Goal: Transaction & Acquisition: Book appointment/travel/reservation

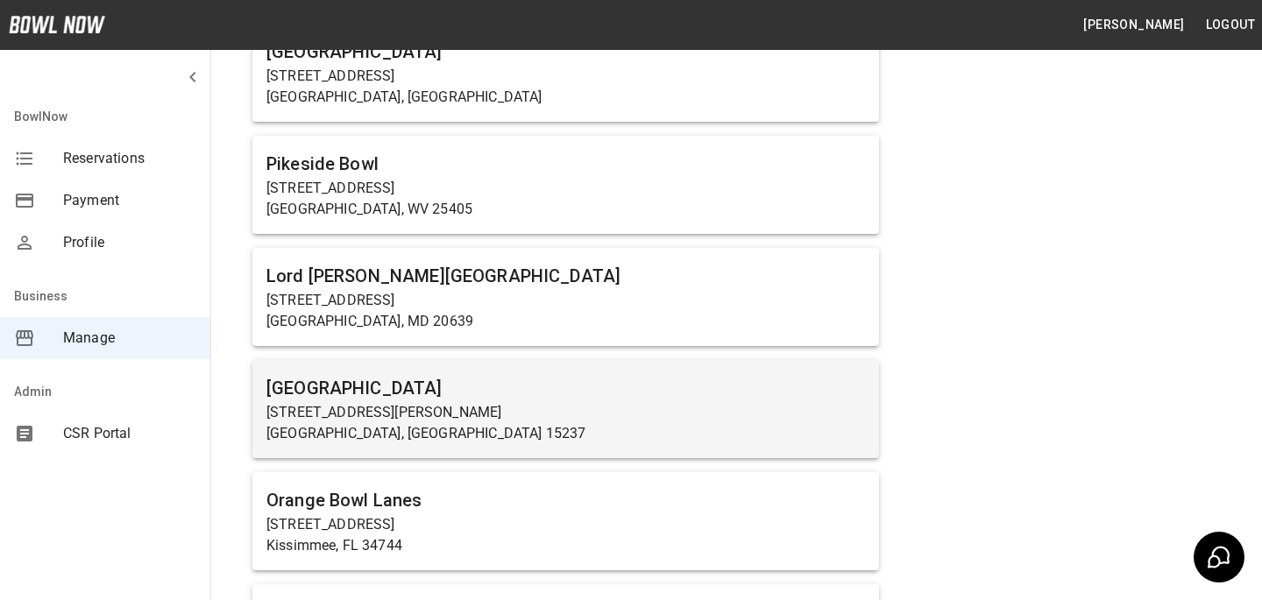
scroll to position [5489, 0]
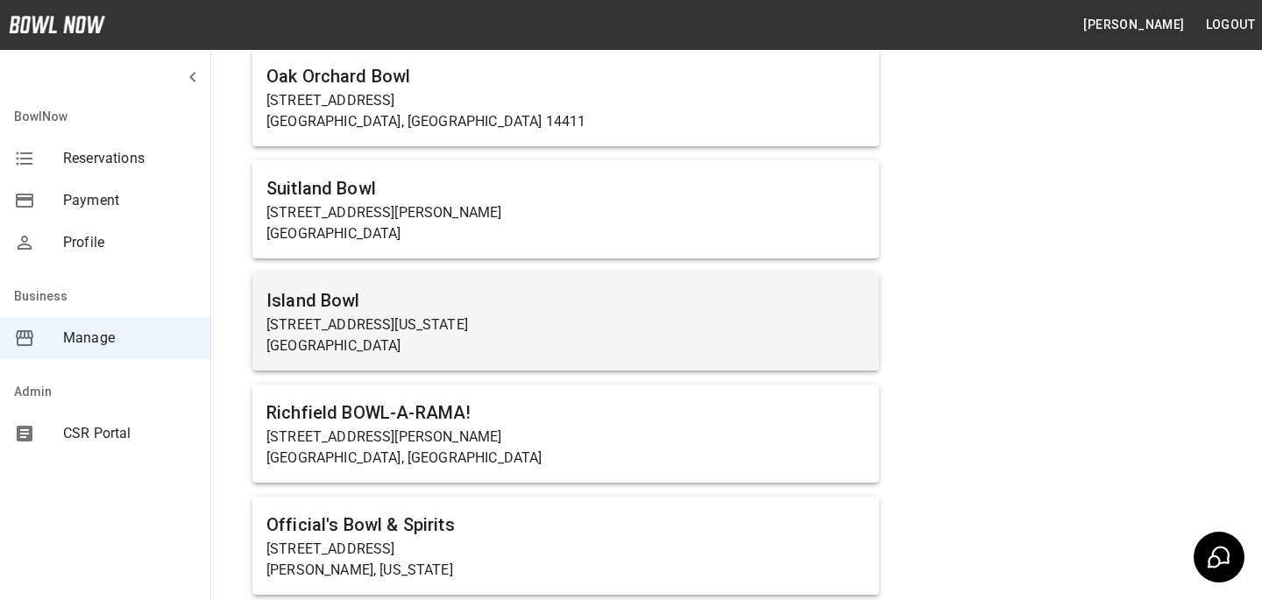
click at [424, 310] on h6 "Island Bowl" at bounding box center [565, 301] width 599 height 28
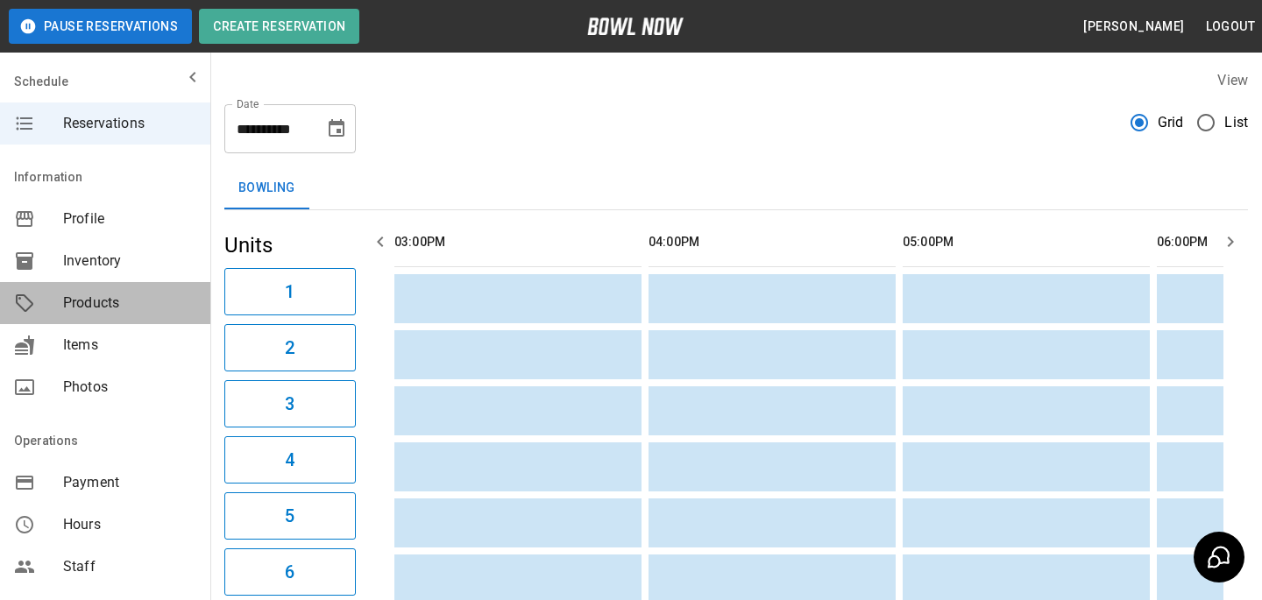
click at [103, 295] on span "Products" at bounding box center [129, 303] width 133 height 21
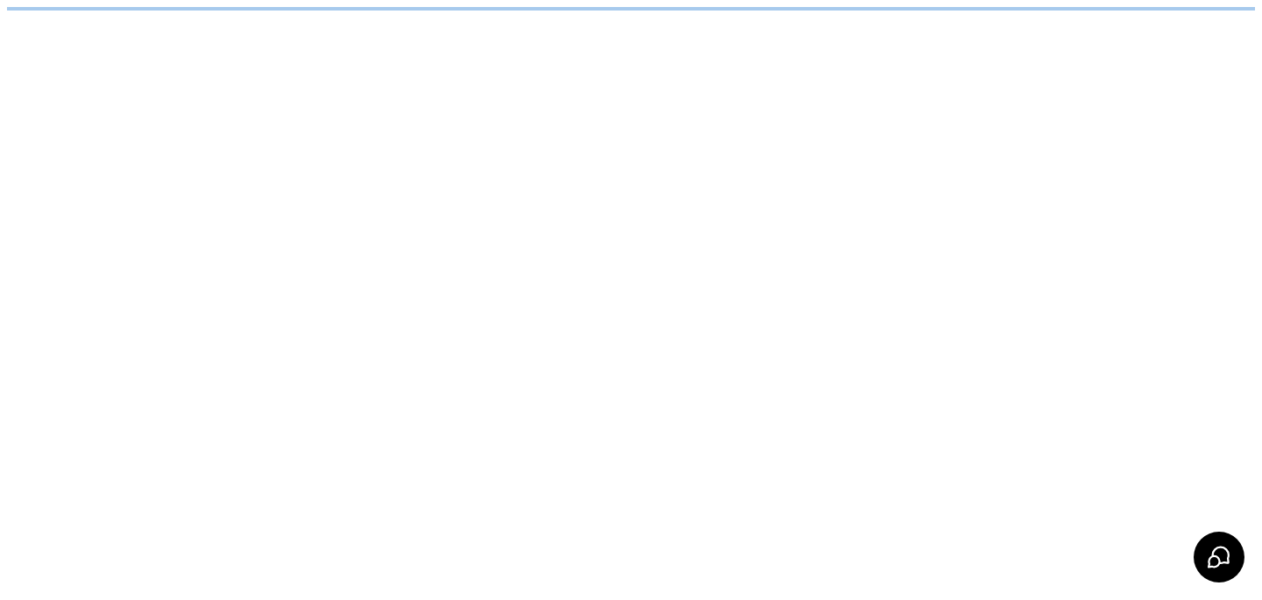
click at [336, 11] on body "/businesses/RI5hI3xFwNZ0CB8PDhY4/products" at bounding box center [631, 9] width 1248 height 4
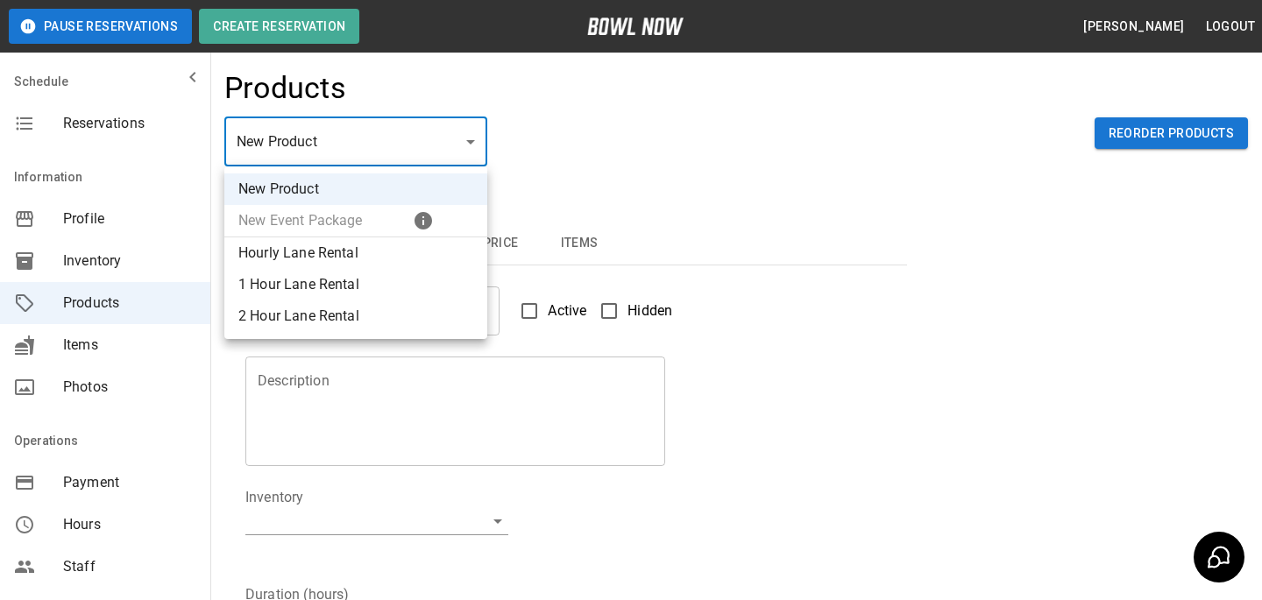
click at [336, 138] on div at bounding box center [631, 300] width 1262 height 600
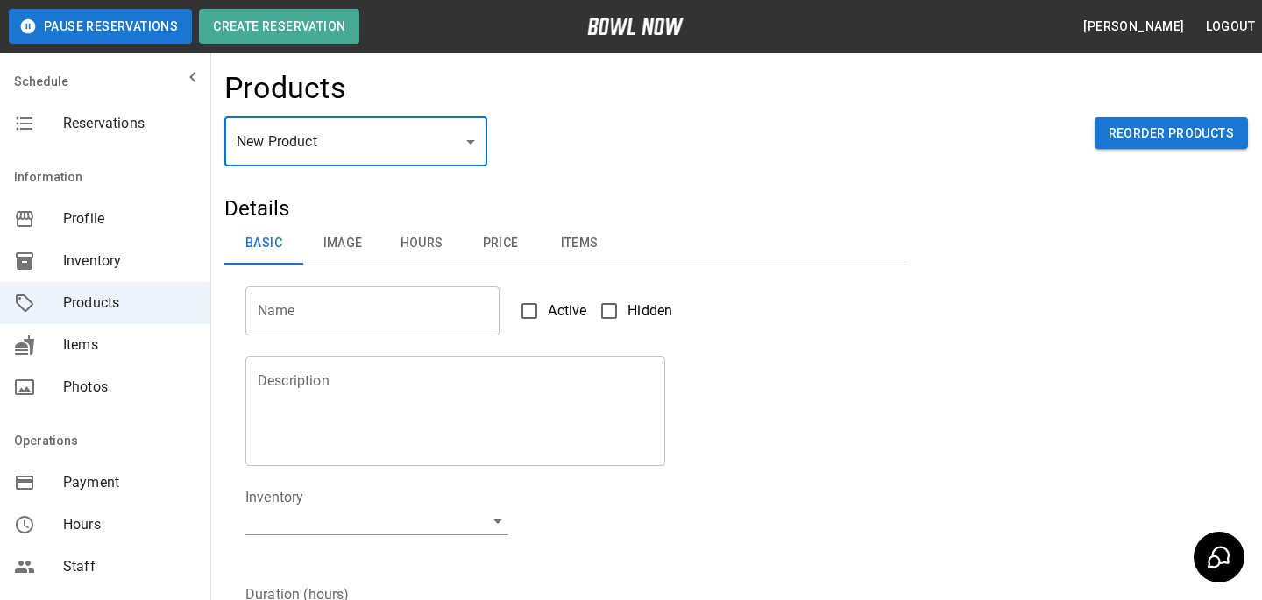
click at [336, 131] on body "Pause Reservations Create Reservation Bradey Powell Logout Schedule Reservation…" at bounding box center [631, 565] width 1262 height 1130
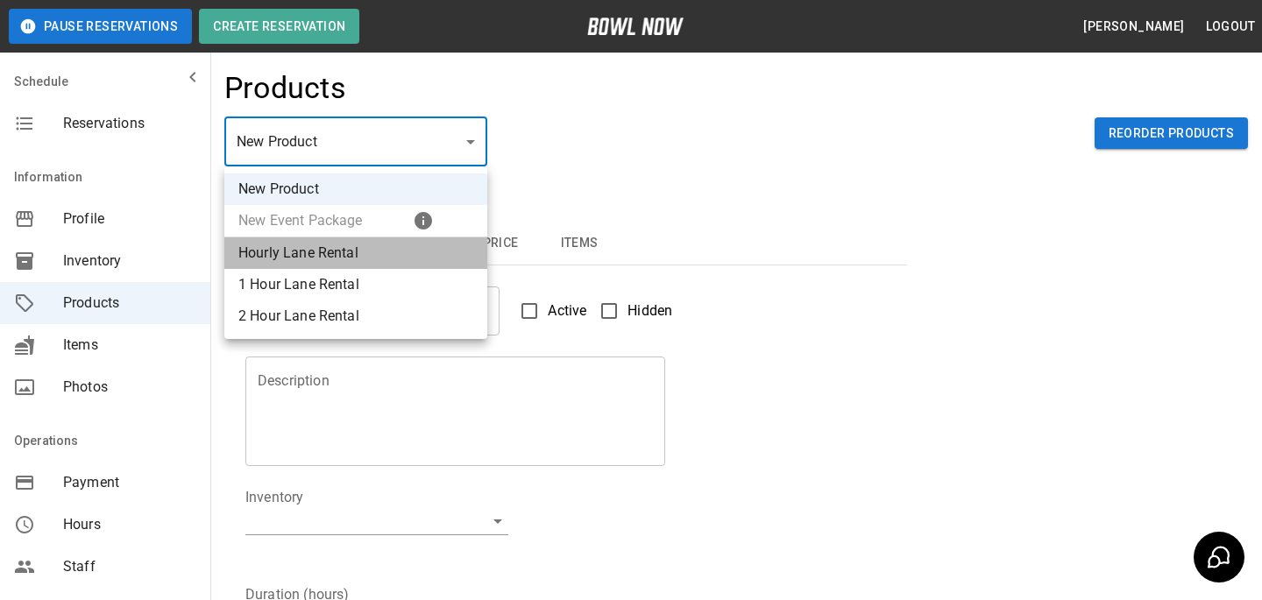
click at [336, 259] on li "Hourly Lane Rental" at bounding box center [355, 254] width 263 height 32
type input "*"
type input "**********"
type textarea "**********"
type input "**********"
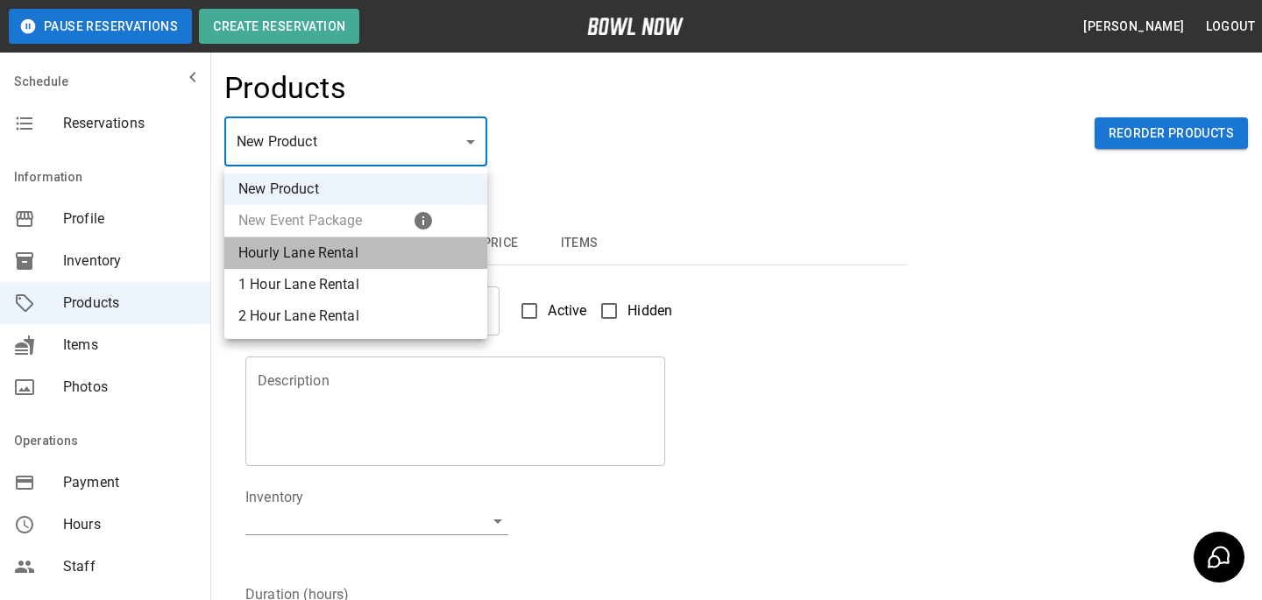
type input "*"
type input "**"
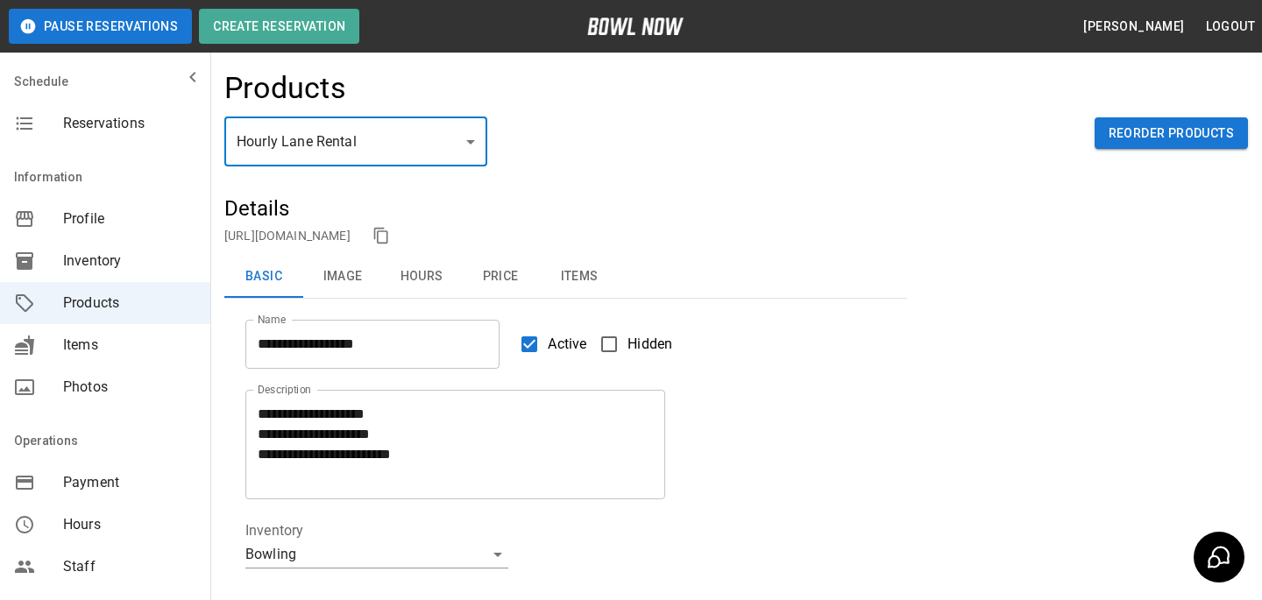
click at [597, 292] on button "Items" at bounding box center [579, 277] width 79 height 42
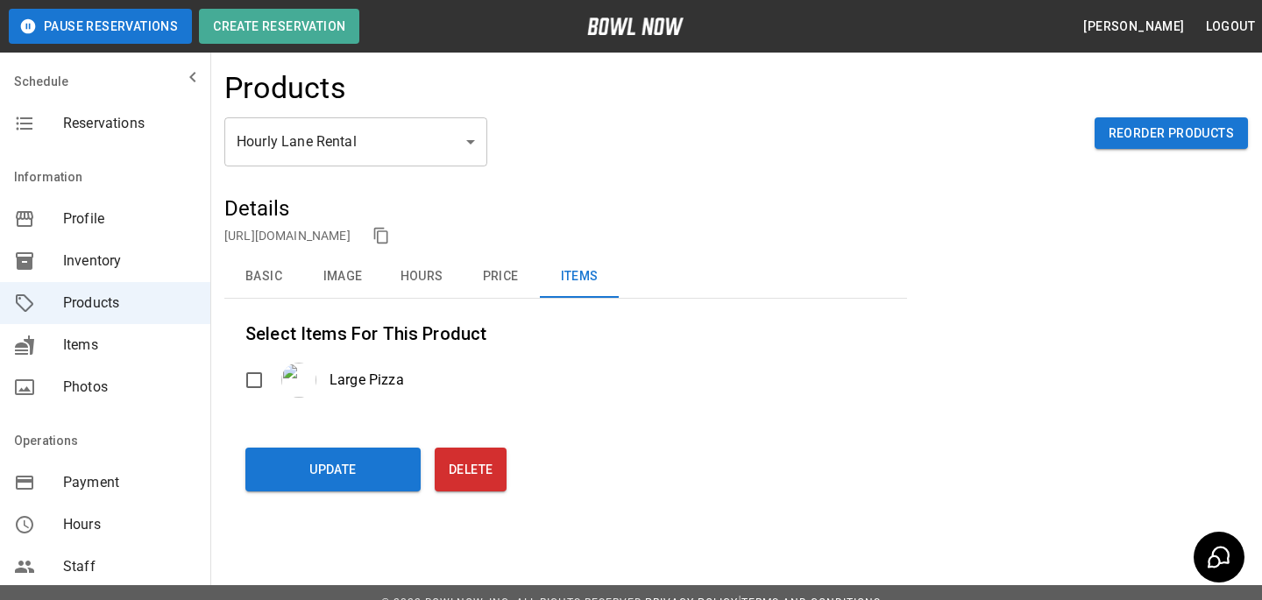
click at [244, 403] on div "**********" at bounding box center [565, 307] width 683 height 225
click at [298, 459] on button "Update" at bounding box center [332, 470] width 175 height 44
click at [377, 471] on button "Update" at bounding box center [332, 470] width 175 height 44
click at [351, 241] on link "https://bowlnow.com/places/RI5hI3xFwNZ0CB8PDhY4?pid=DTkhjBK2IXdyM7Hdxfvy" at bounding box center [287, 236] width 126 height 14
click at [75, 210] on span "Profile" at bounding box center [129, 219] width 133 height 21
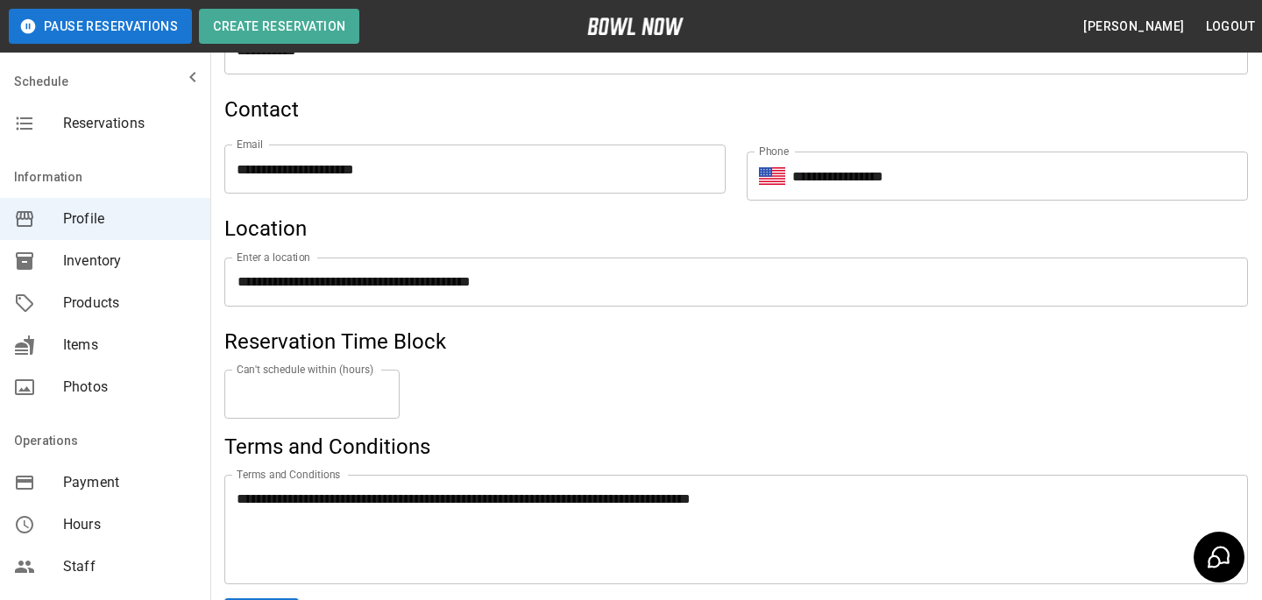
scroll to position [784, 0]
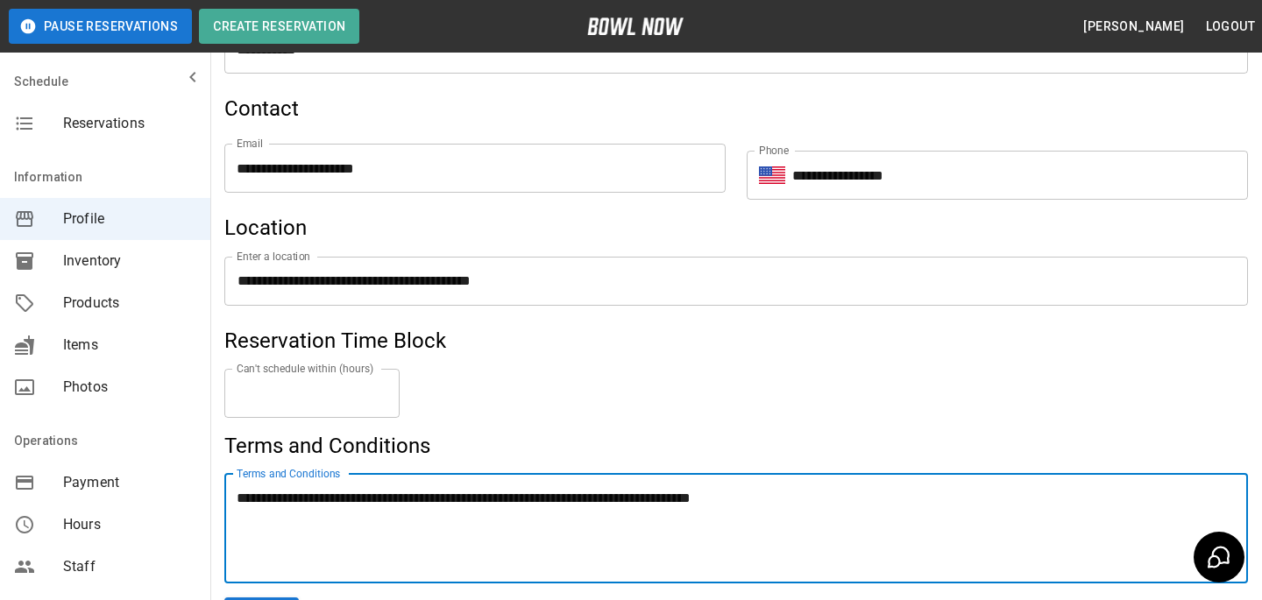
click at [322, 504] on textarea "**********" at bounding box center [736, 528] width 999 height 81
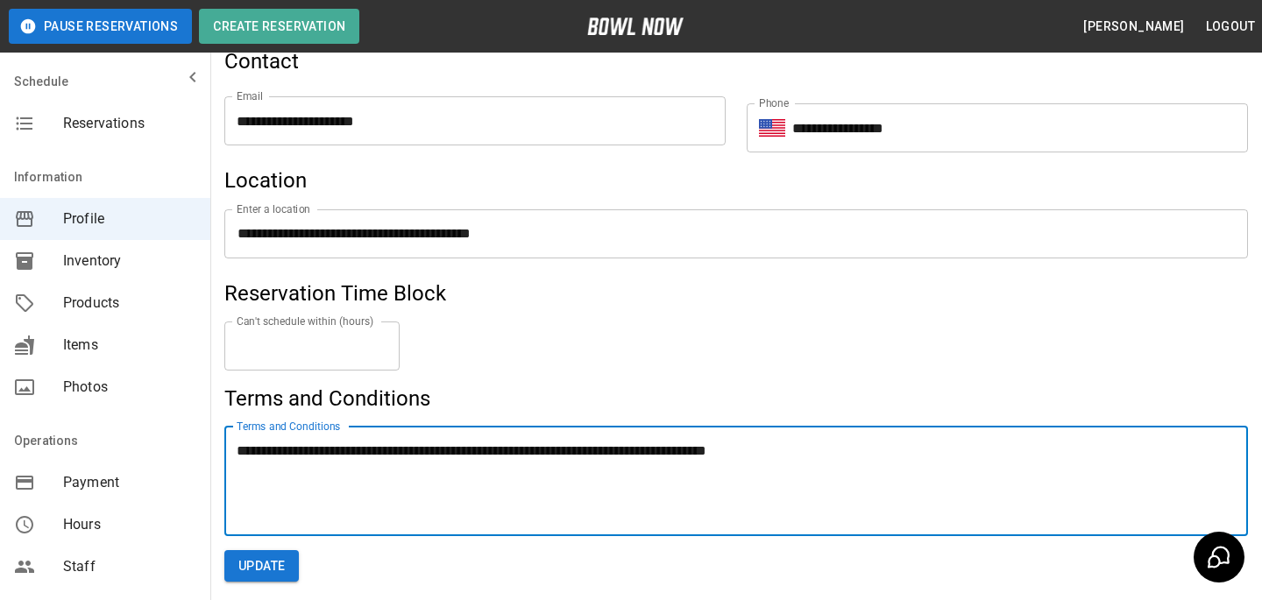
scroll to position [853, 0]
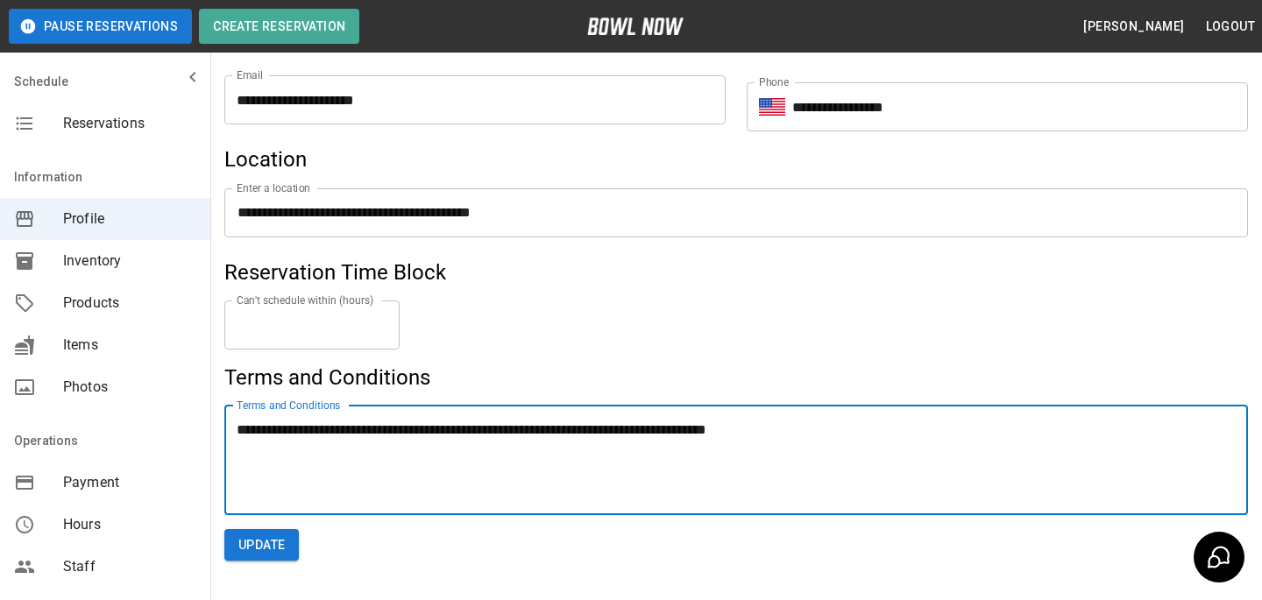
type textarea "**********"
click at [311, 536] on form "**********" at bounding box center [736, 251] width 1024 height 619
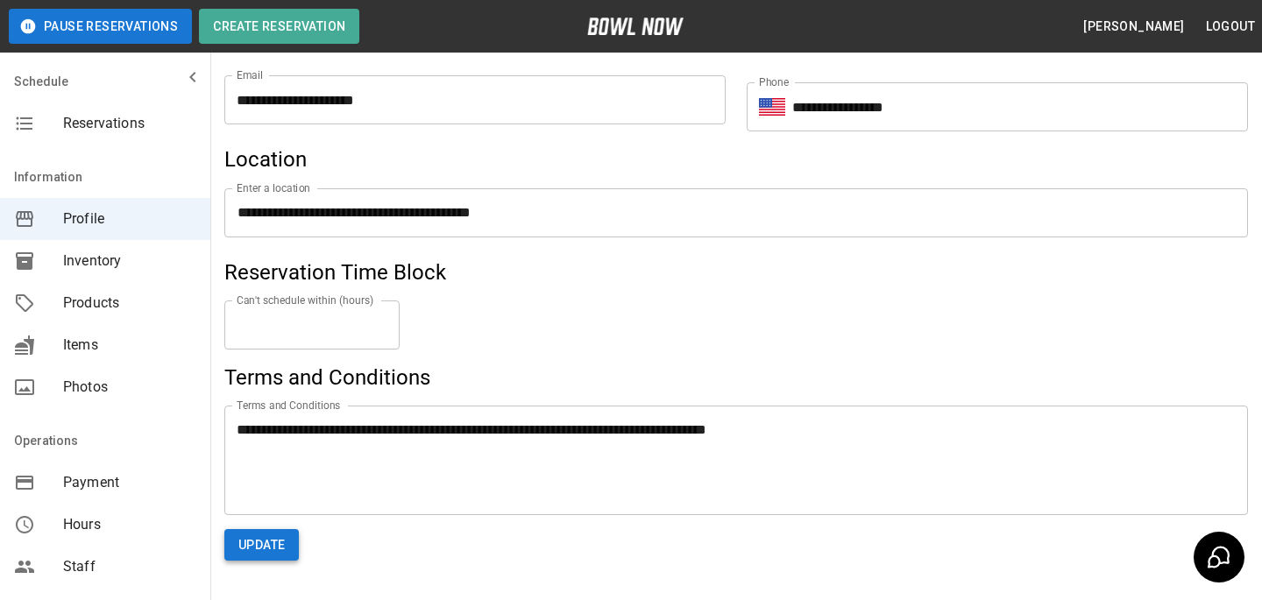
click at [264, 545] on button "Update" at bounding box center [261, 545] width 74 height 32
click at [125, 132] on span "Reservations" at bounding box center [129, 123] width 133 height 21
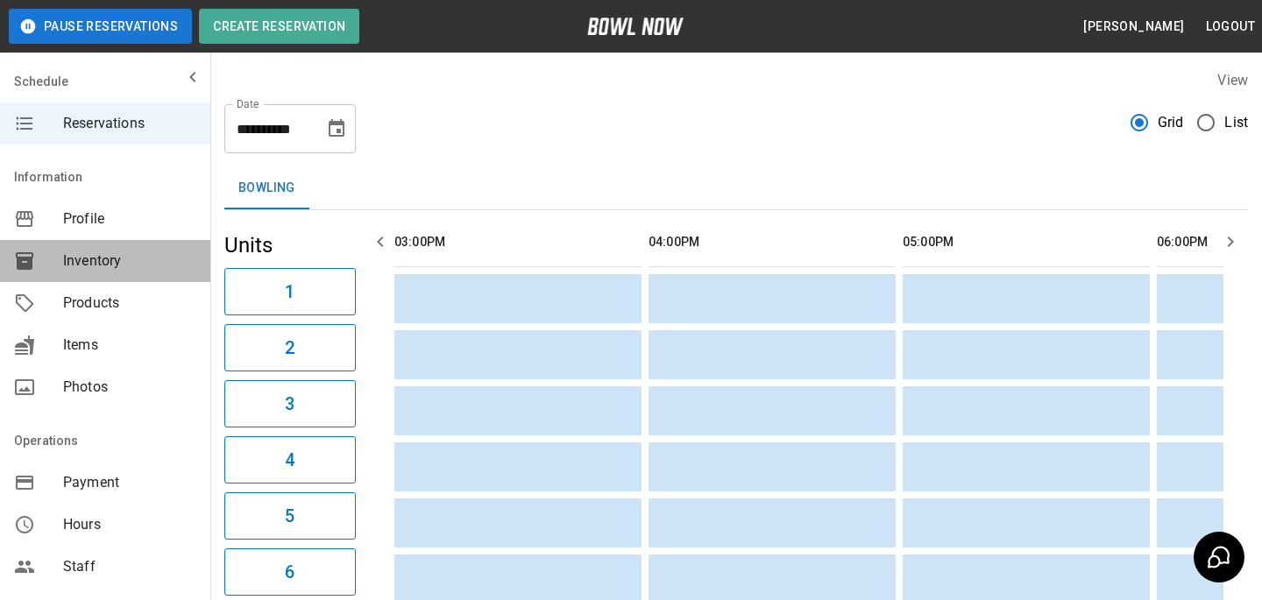
click at [117, 243] on div "Inventory" at bounding box center [105, 261] width 210 height 42
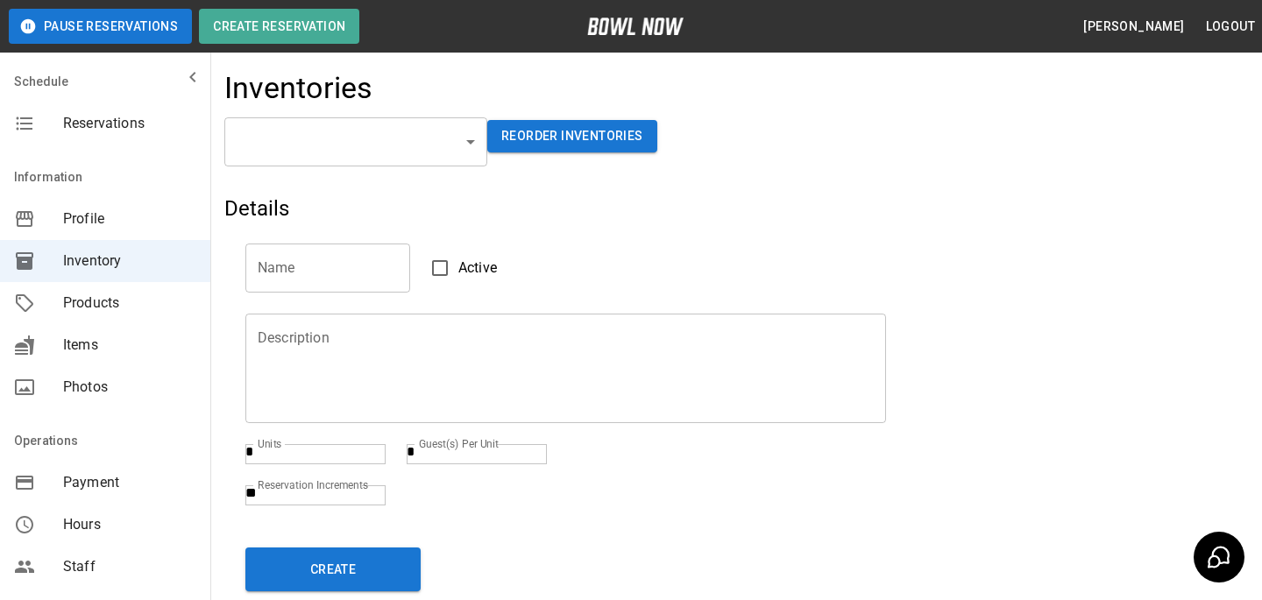
click at [117, 224] on html "Pause Reservations Create Reservation Bradey Powell Logout Schedule Reservation…" at bounding box center [631, 357] width 1262 height 714
click at [117, 224] on span "Profile" at bounding box center [129, 219] width 133 height 21
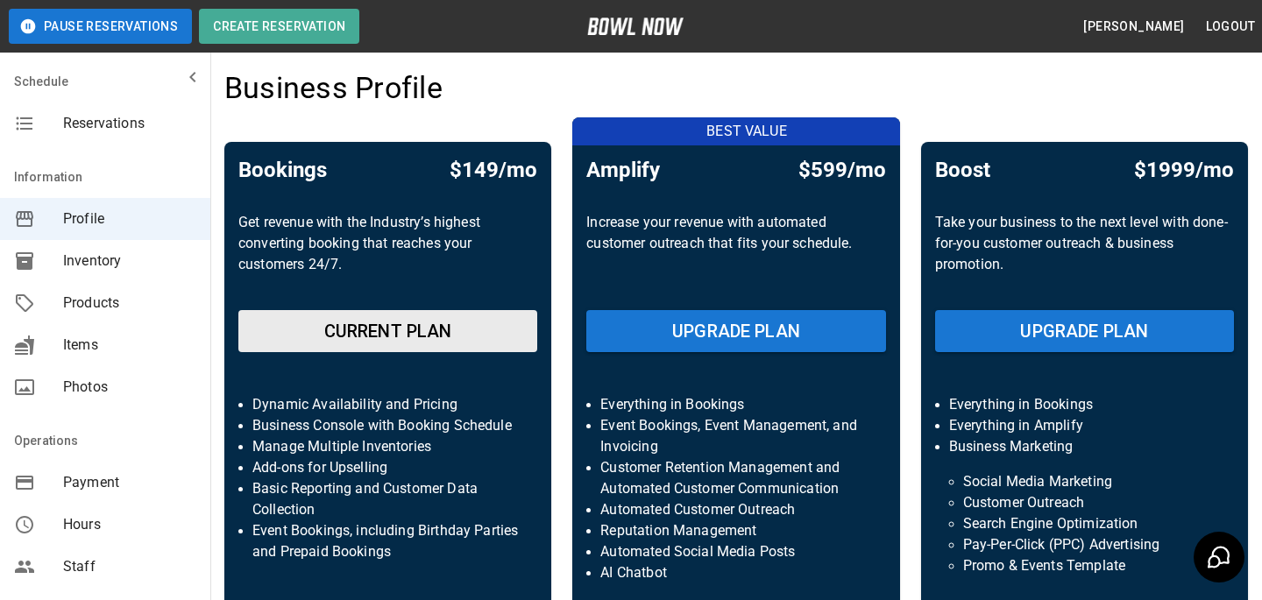
click at [99, 103] on div "Schedule Reservations Information Profile Inventory Products Items Photos Opera…" at bounding box center [105, 300] width 211 height 600
click at [99, 110] on div "Reservations" at bounding box center [105, 124] width 210 height 42
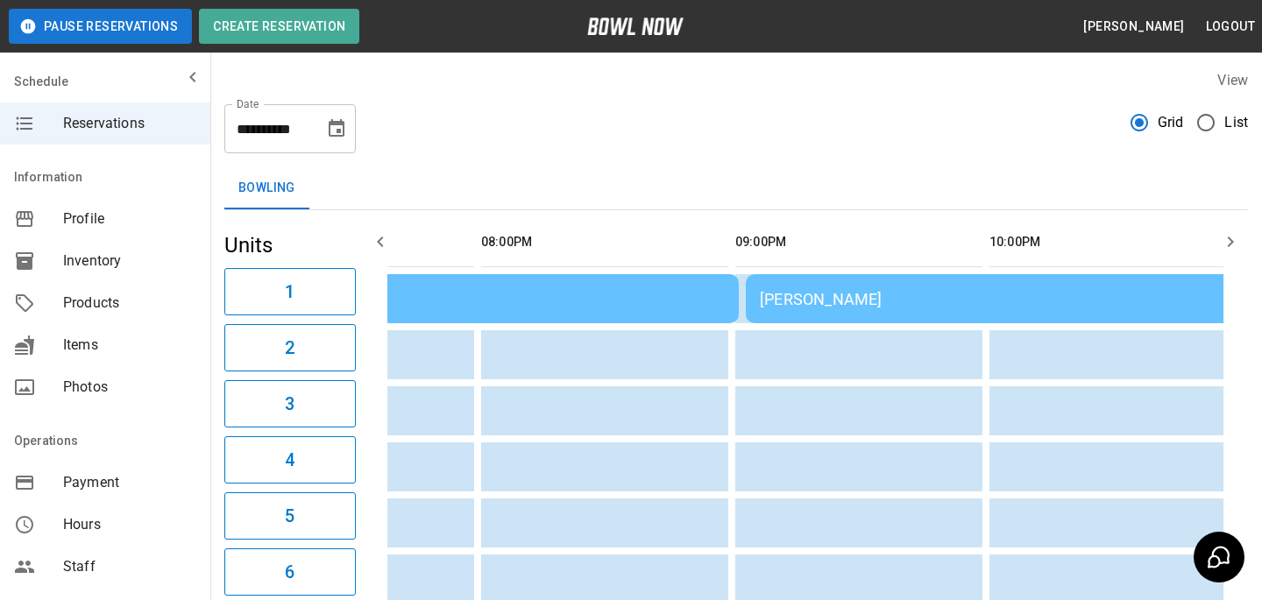
scroll to position [0, 1190]
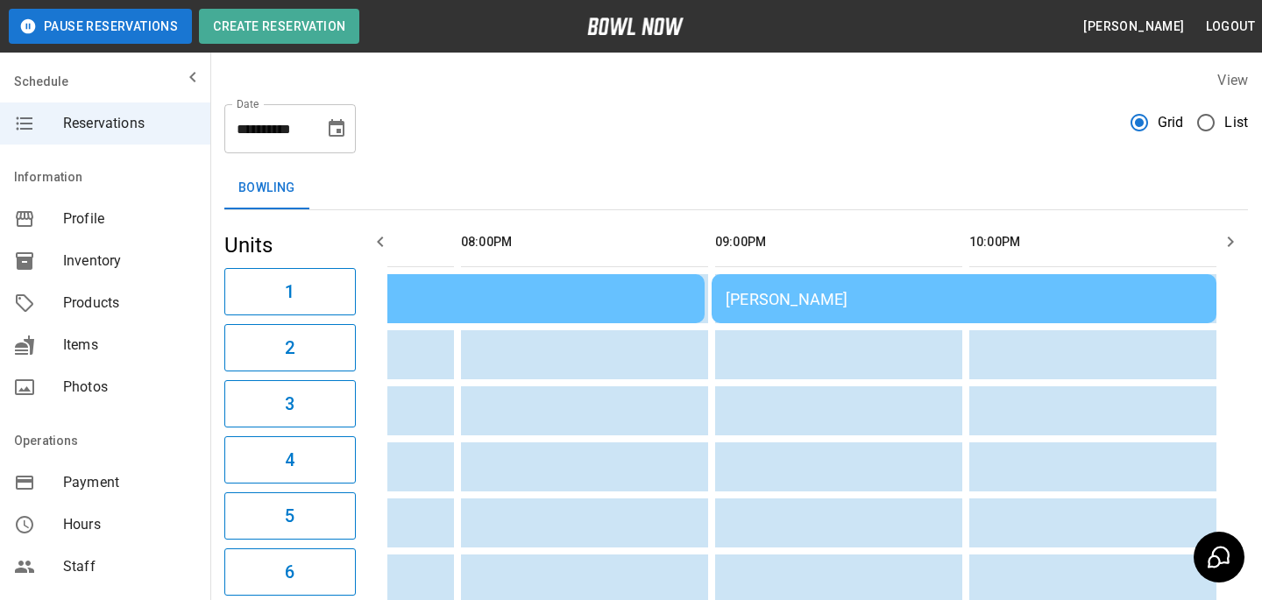
click at [756, 303] on div "Jessica DeVita DeVita" at bounding box center [964, 299] width 477 height 18
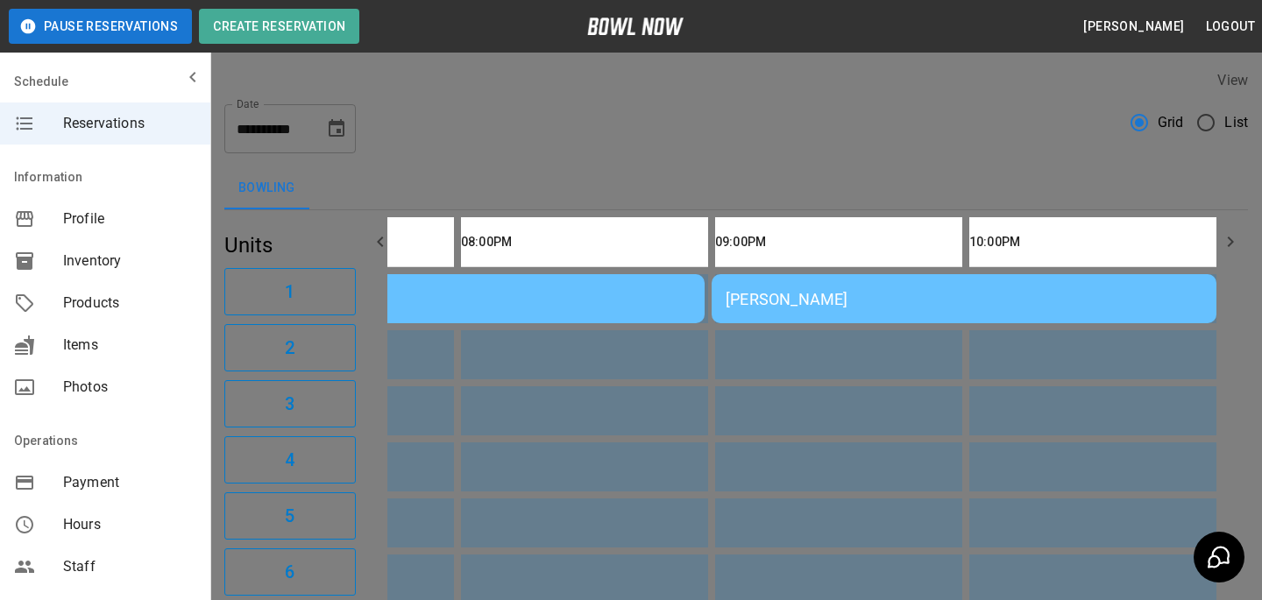
scroll to position [28, 0]
click at [992, 323] on div at bounding box center [631, 300] width 1262 height 600
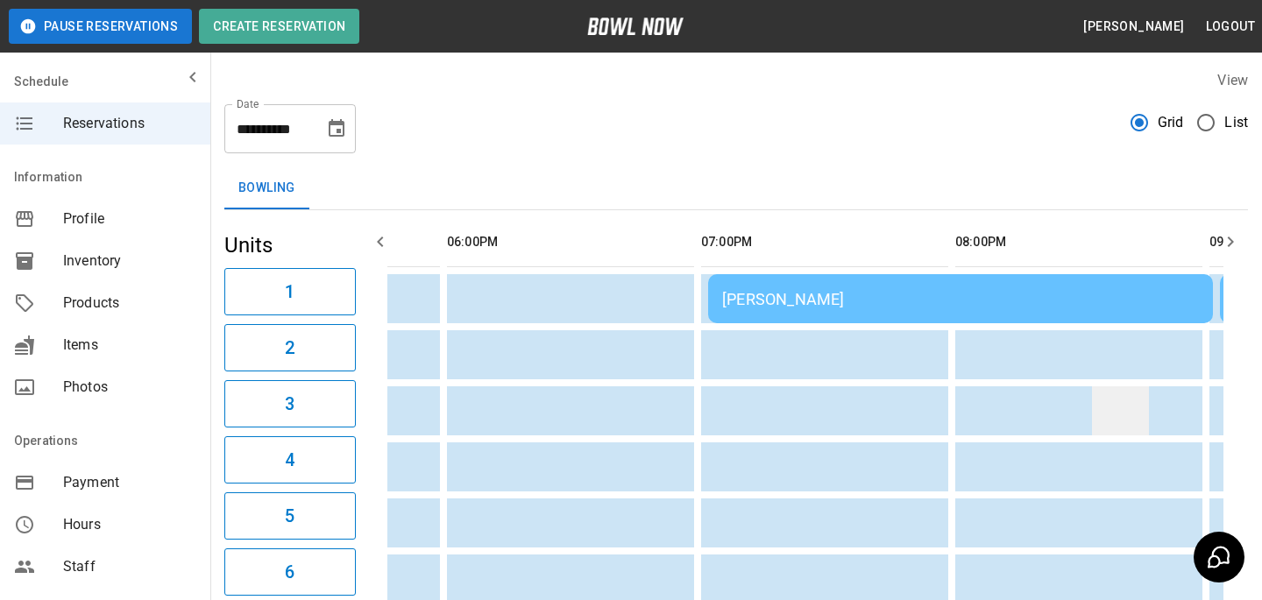
scroll to position [0, 710]
click at [741, 308] on td "Jorge Perez" at bounding box center [960, 298] width 505 height 49
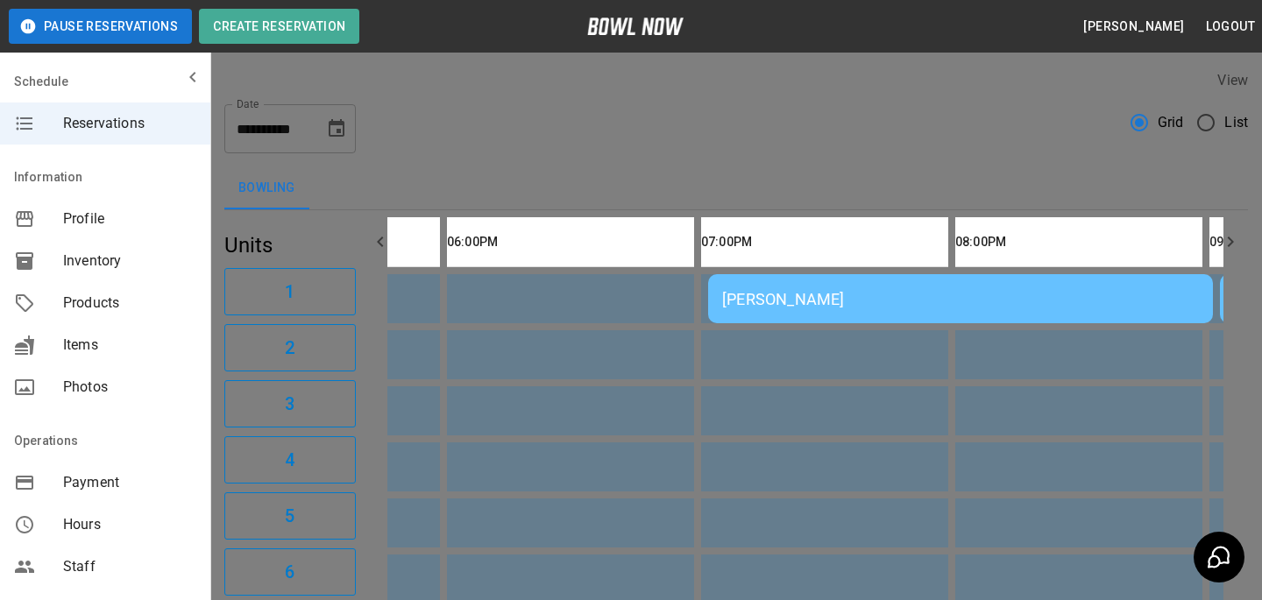
scroll to position [28, 0]
click at [911, 281] on div at bounding box center [631, 300] width 1262 height 600
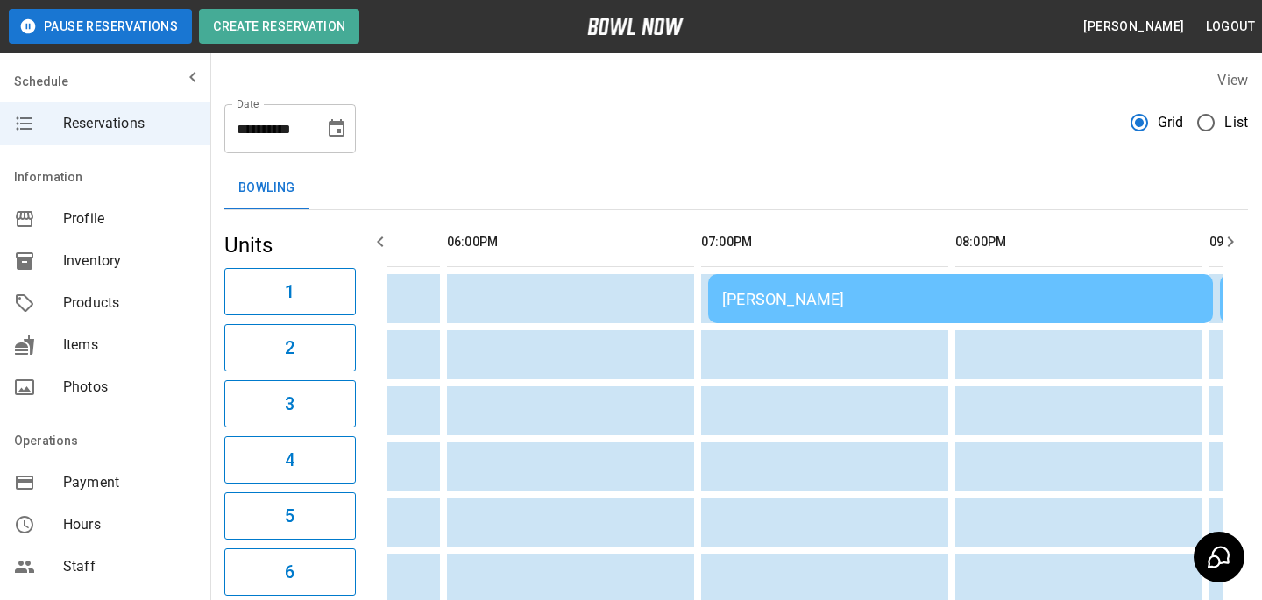
scroll to position [0, 0]
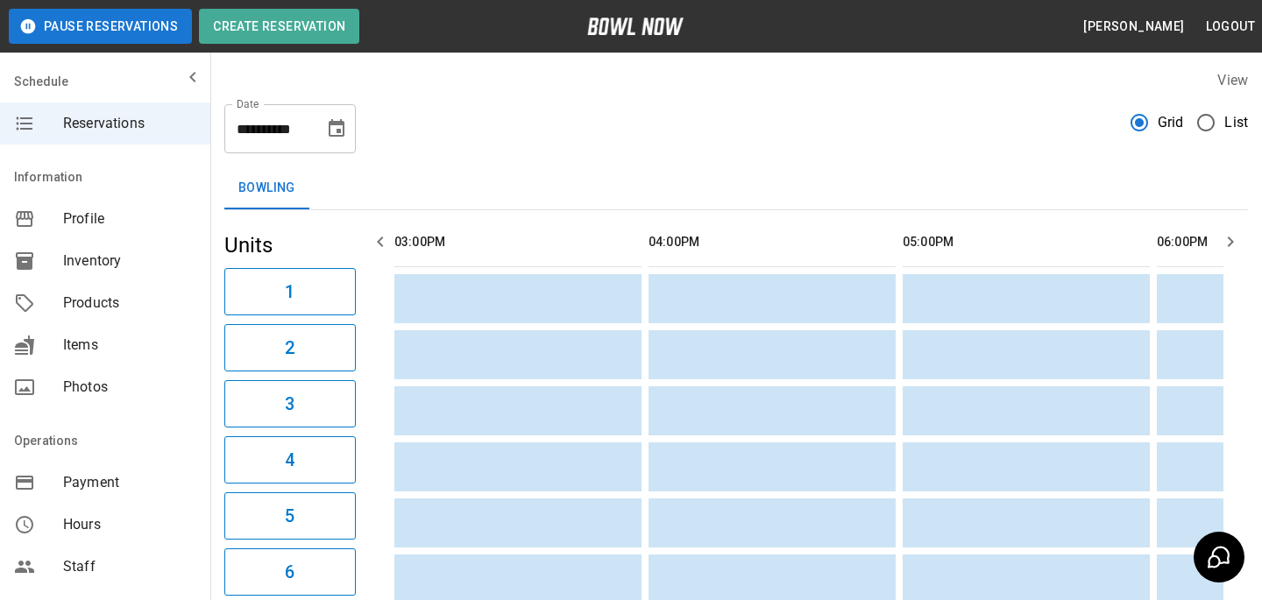
click at [326, 134] on icon "Choose date, selected date is Aug 22, 2025" at bounding box center [336, 128] width 21 height 21
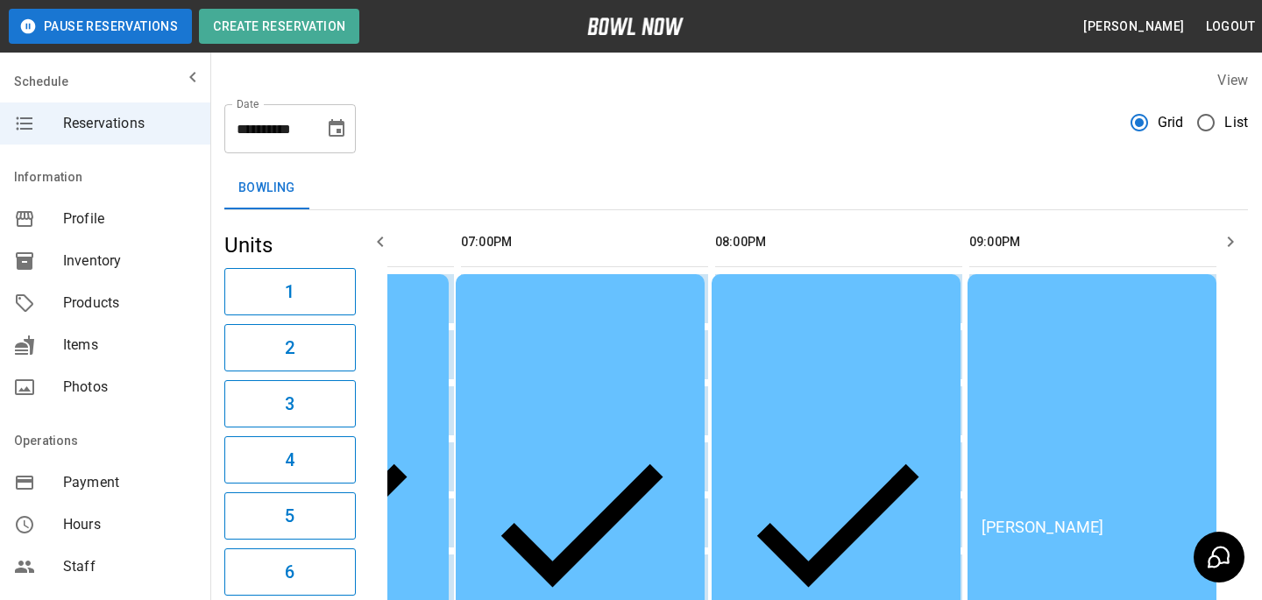
click at [359, 125] on div "**********" at bounding box center [736, 121] width 1024 height 63
click at [344, 125] on icon "Choose date, selected date is Aug 21, 2025" at bounding box center [336, 128] width 21 height 21
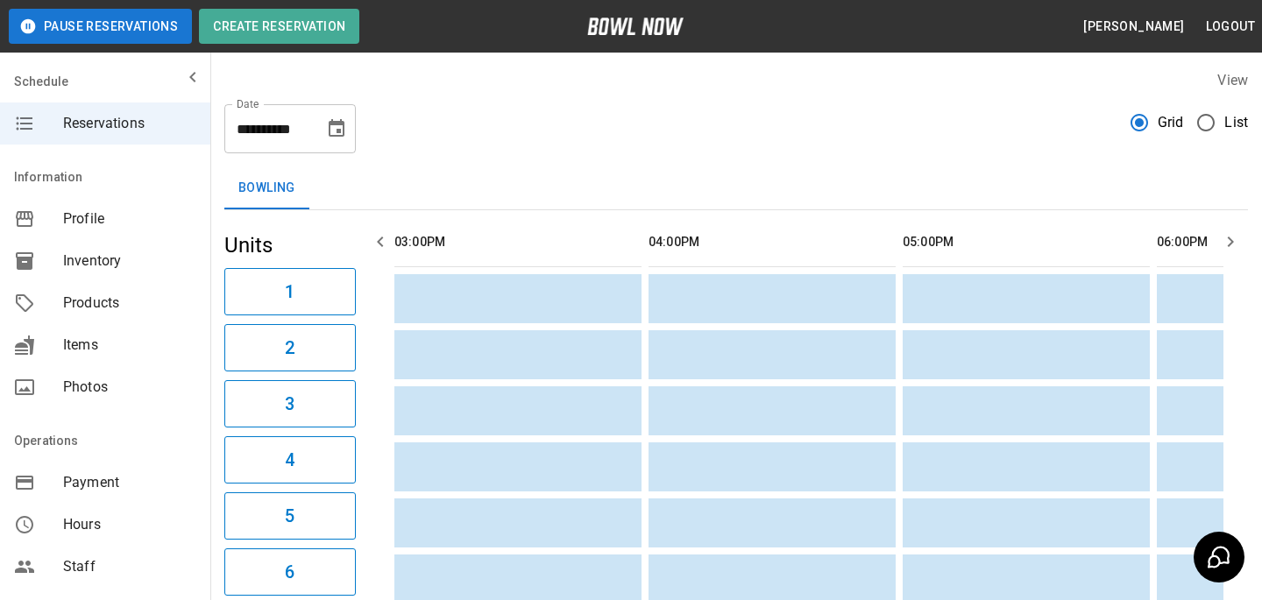
click at [343, 141] on button "Choose date, selected date is Aug 20, 2025" at bounding box center [336, 128] width 35 height 35
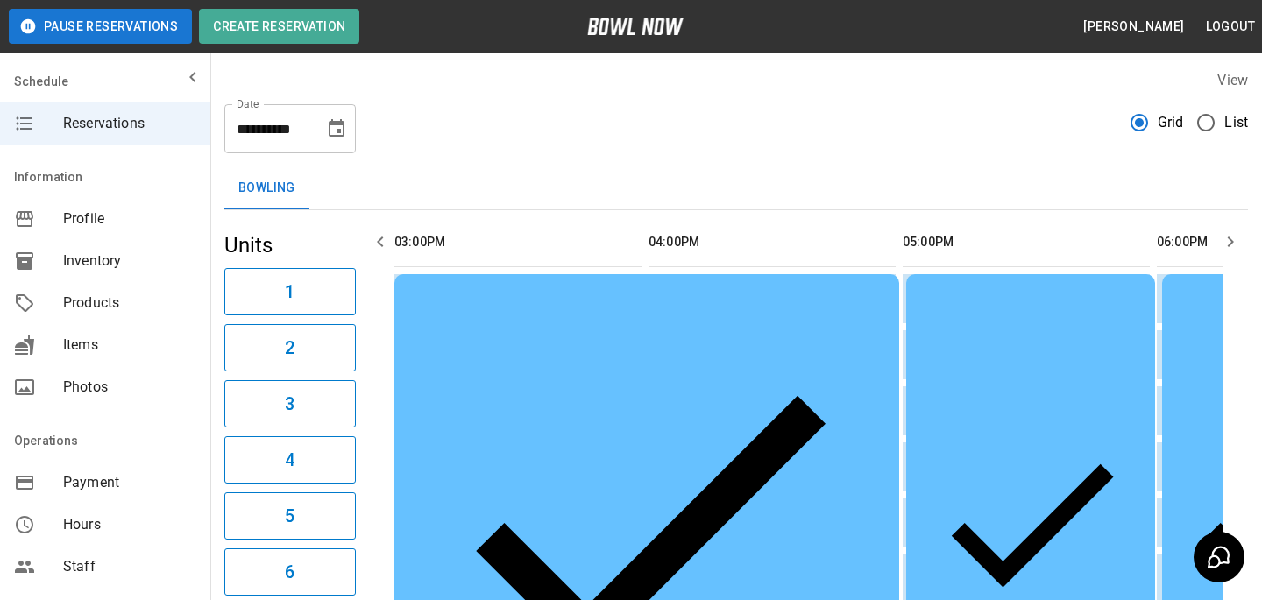
click at [335, 111] on button "Choose date, selected date is Aug 19, 2025" at bounding box center [336, 128] width 35 height 35
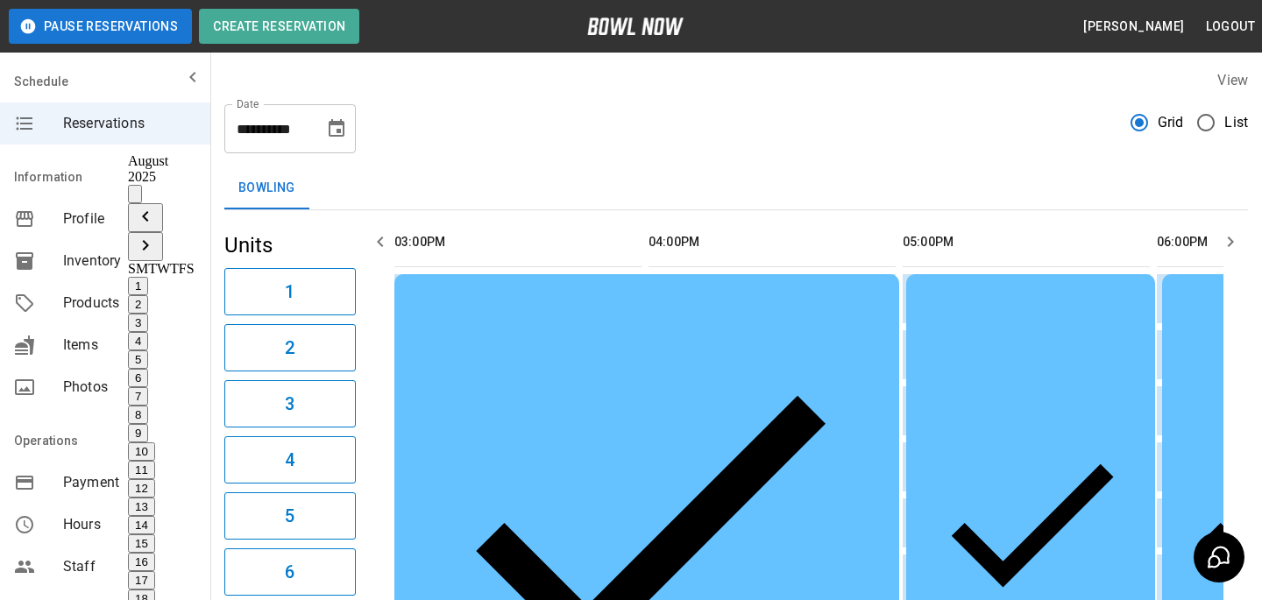
click at [155, 590] on button "18" at bounding box center [141, 599] width 27 height 18
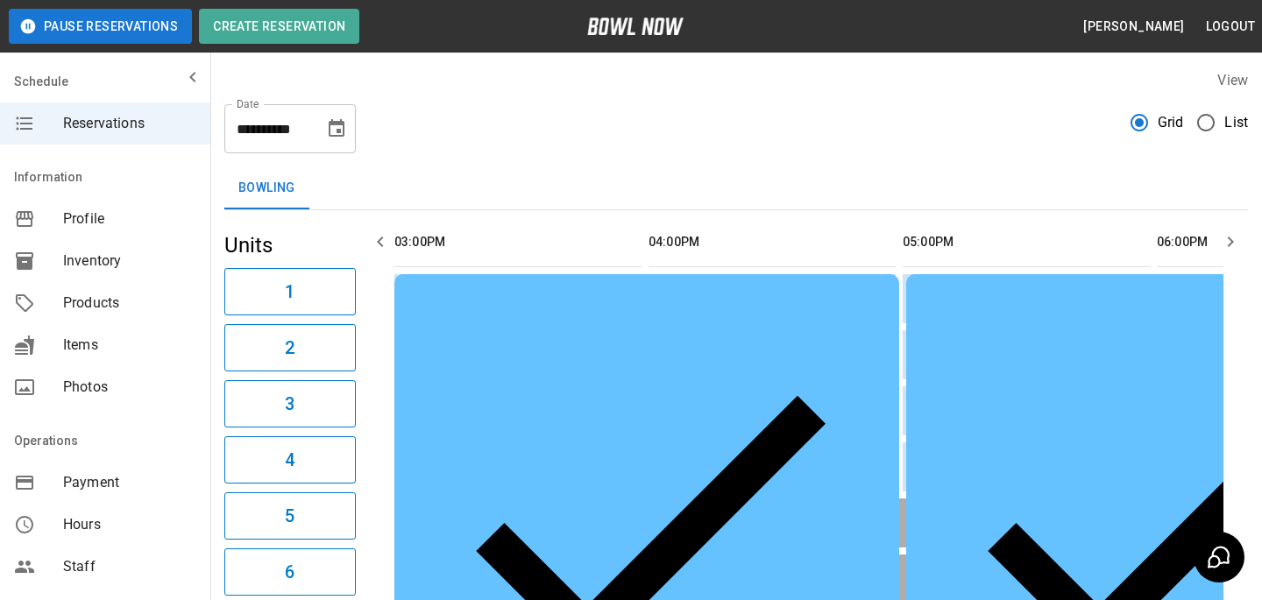
click at [338, 125] on icon "Choose date, selected date is Aug 18, 2025" at bounding box center [336, 128] width 21 height 21
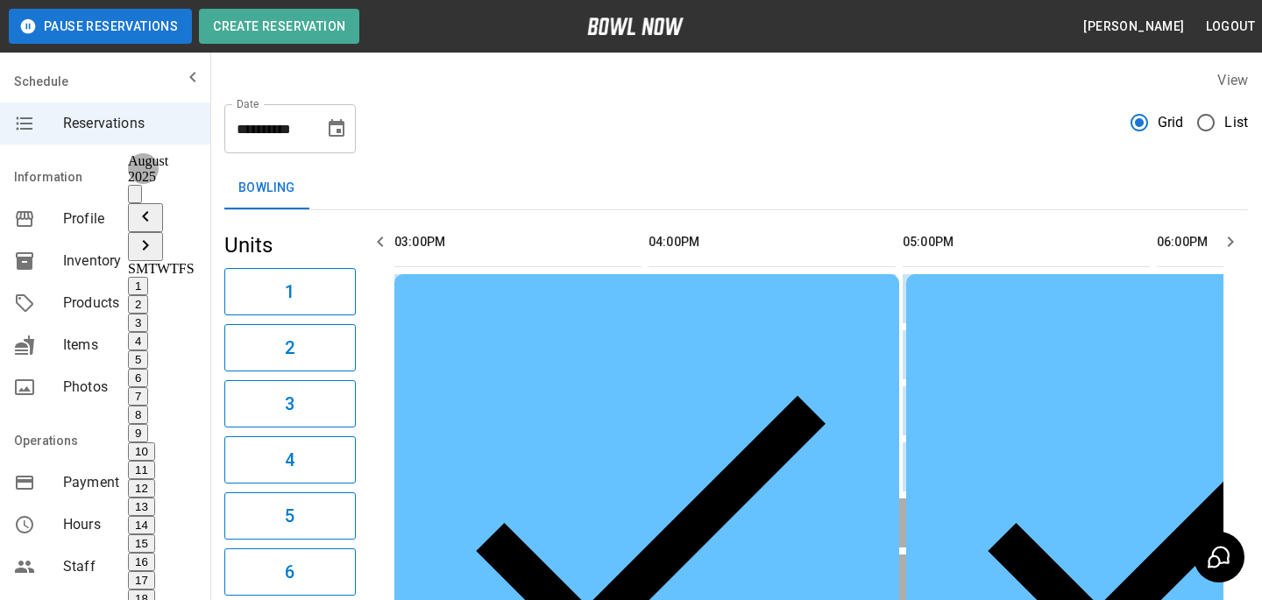
type input "**********"
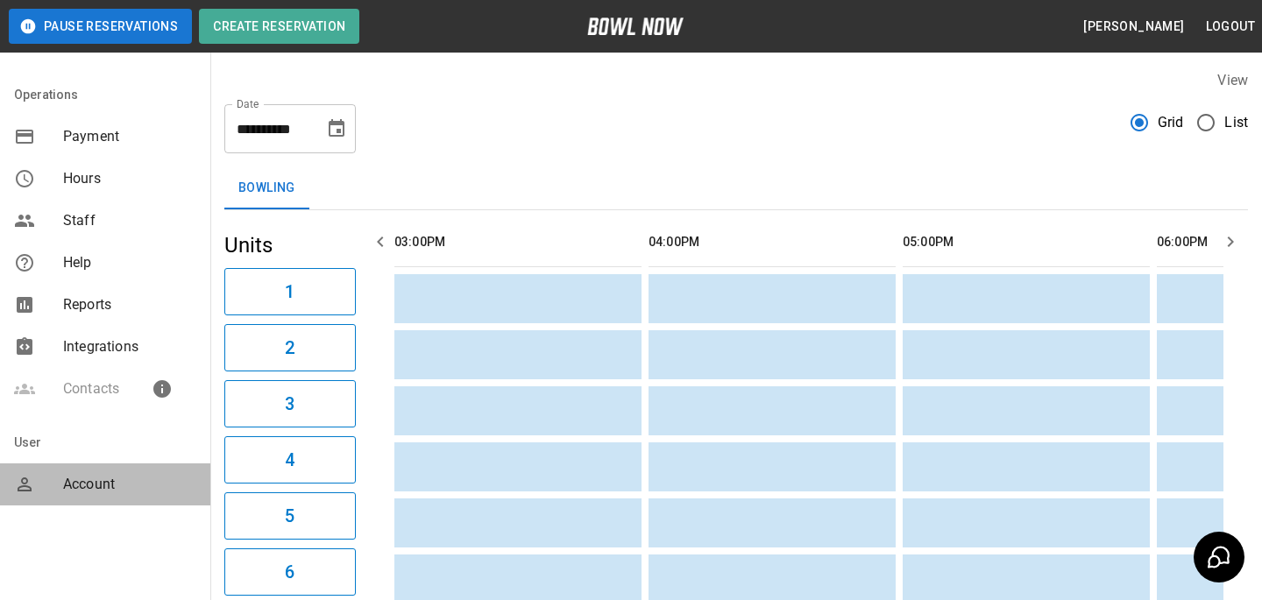
click at [34, 493] on icon "mailbox folders" at bounding box center [24, 484] width 21 height 21
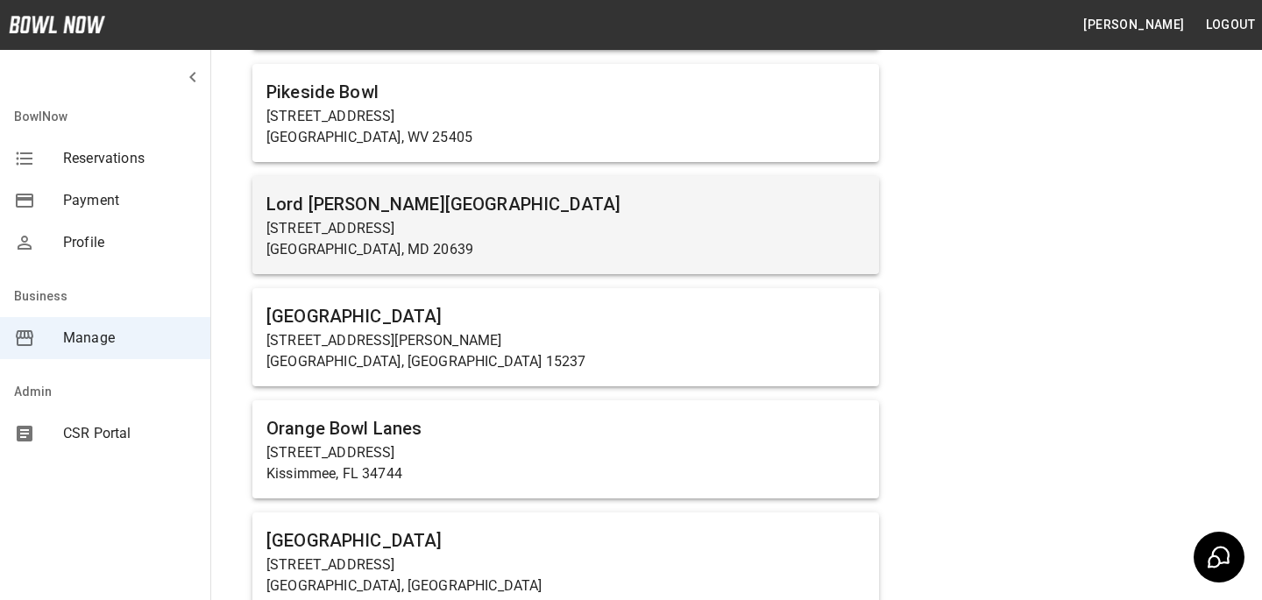
click at [337, 246] on p "Huntingtown, MD 20639" at bounding box center [565, 249] width 599 height 21
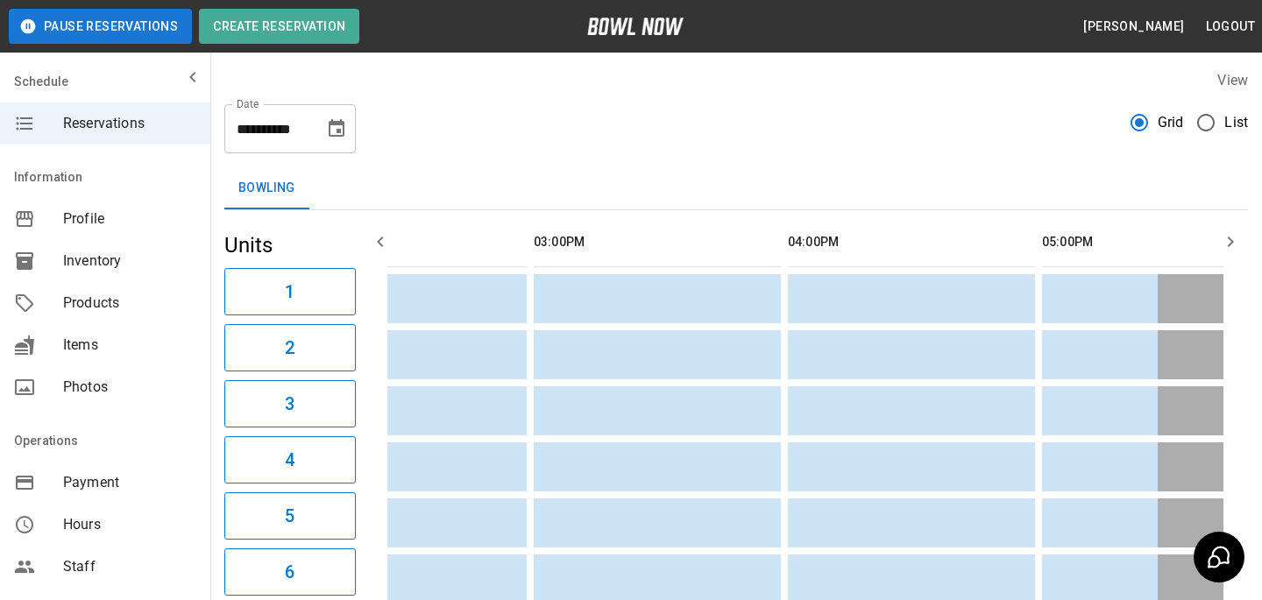
click at [1235, 129] on span "List" at bounding box center [1236, 122] width 24 height 21
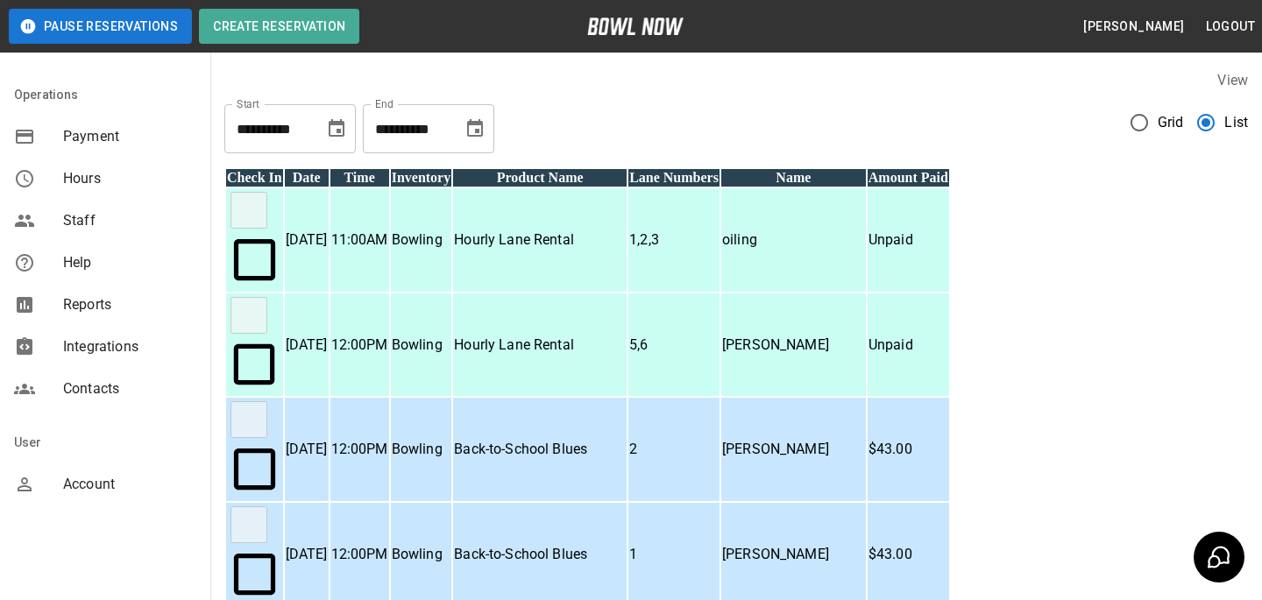
click at [48, 478] on div "mailbox folders" at bounding box center [38, 484] width 49 height 21
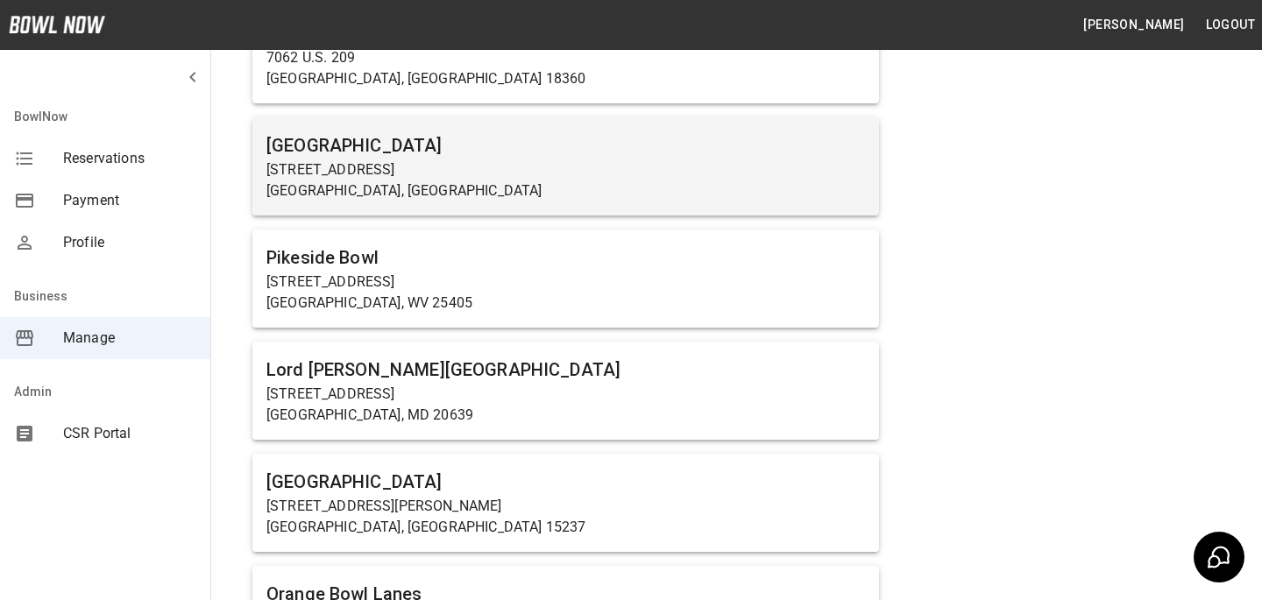
click at [332, 142] on h6 "Farmington Lanes" at bounding box center [565, 145] width 599 height 28
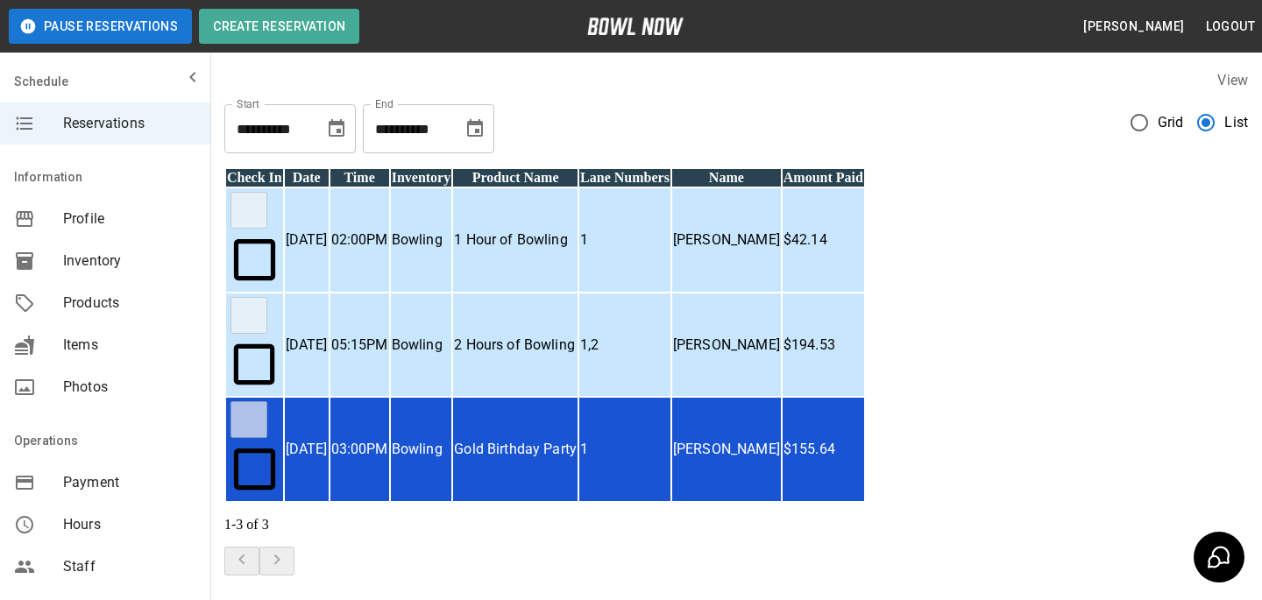
click at [577, 439] on p "Gold Birthday Party" at bounding box center [515, 449] width 123 height 21
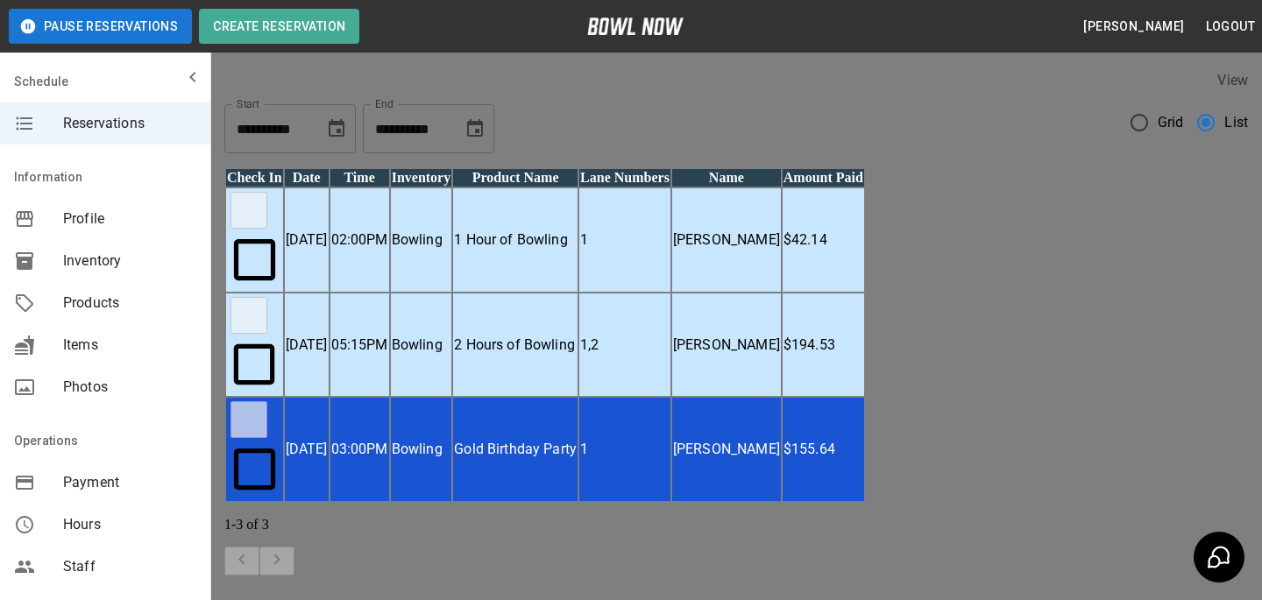
click at [1024, 310] on div at bounding box center [631, 300] width 1262 height 600
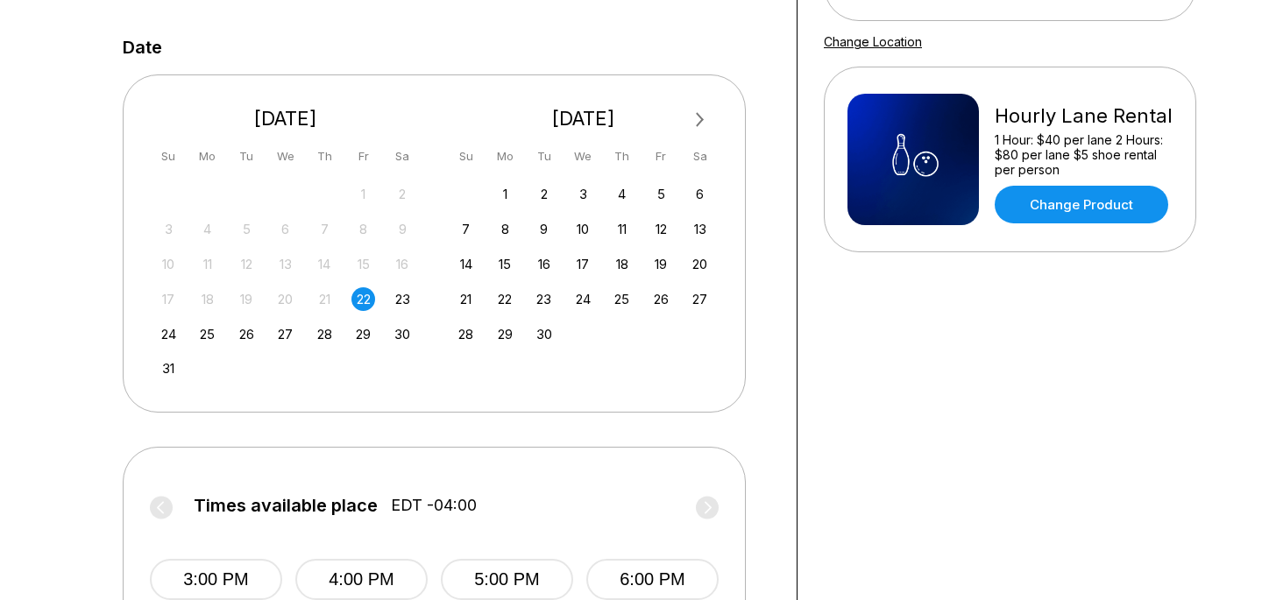
scroll to position [337, 0]
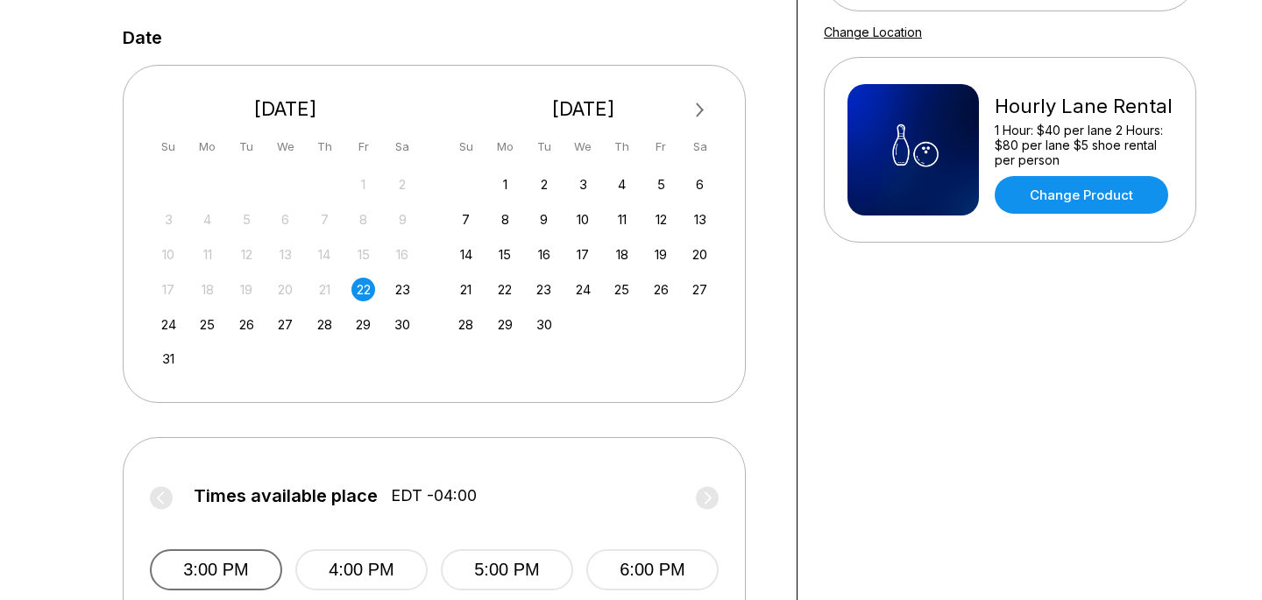
click at [255, 576] on button "3:00 PM" at bounding box center [216, 570] width 132 height 41
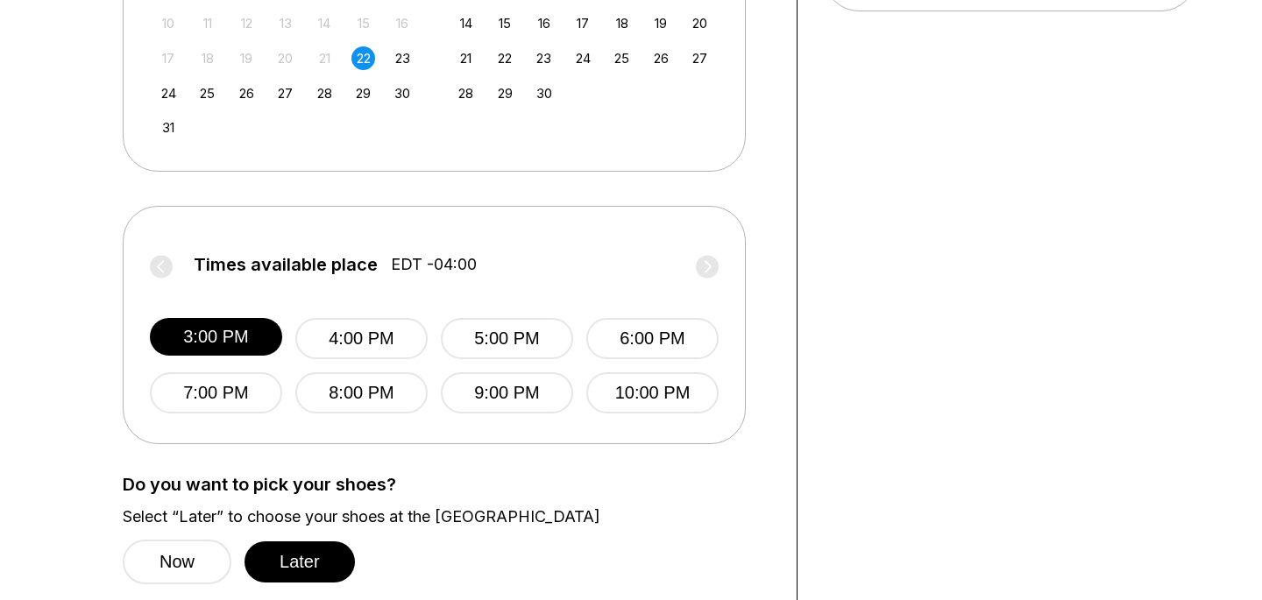
scroll to position [612, 0]
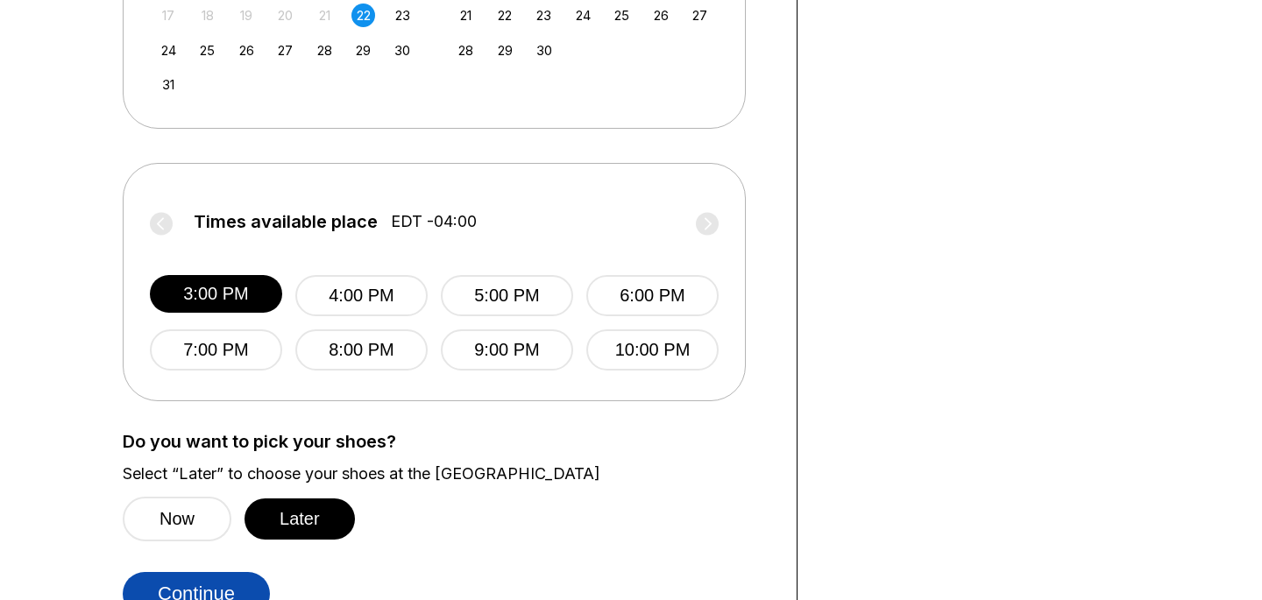
click at [223, 585] on button "Continue" at bounding box center [196, 594] width 147 height 44
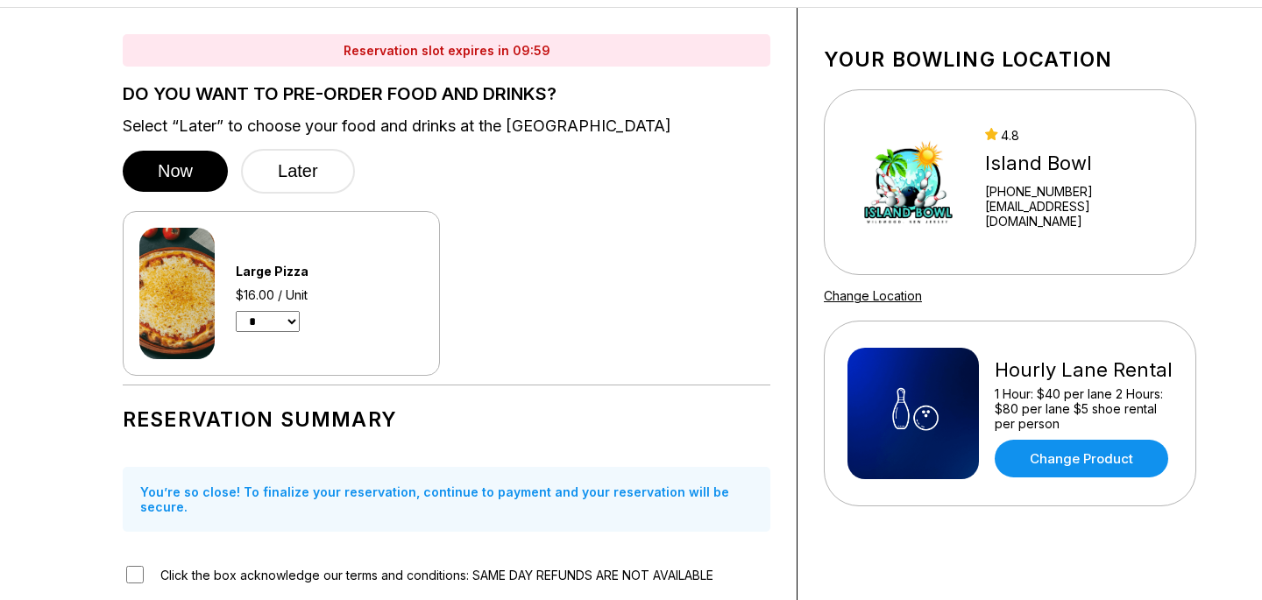
scroll to position [129, 0]
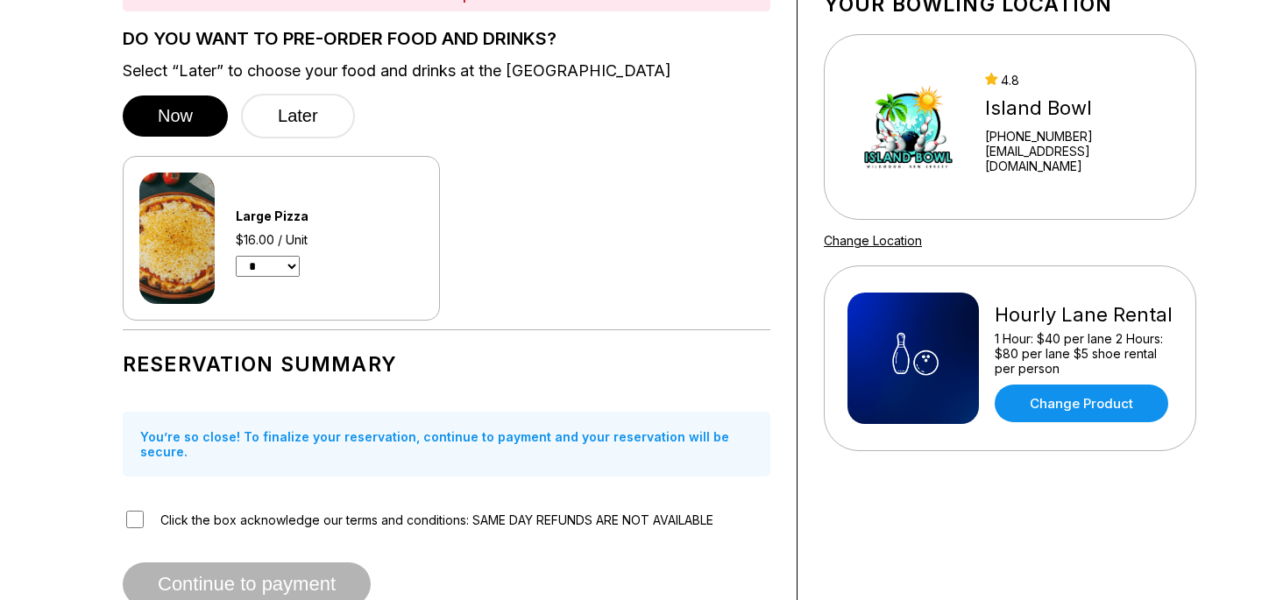
click at [251, 264] on select "* *" at bounding box center [268, 266] width 64 height 21
select select "*"
click at [238, 256] on select "* *" at bounding box center [268, 266] width 64 height 21
click at [288, 284] on div "Large Pizza $16.00 x 1 Units * *" at bounding box center [260, 238] width 242 height 131
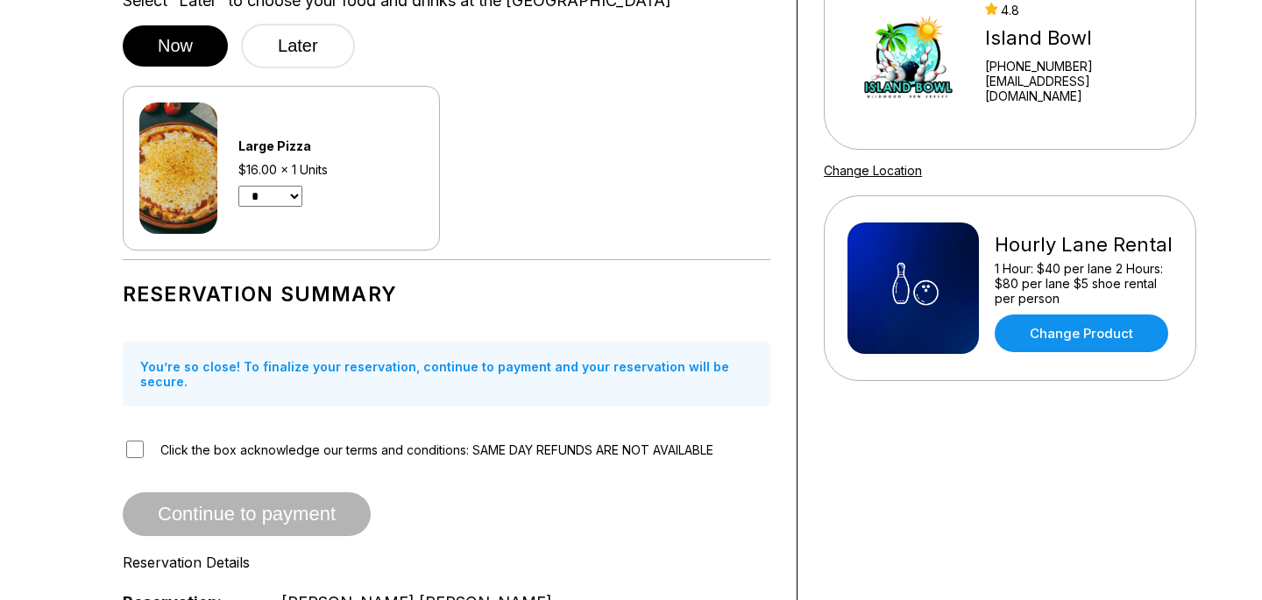
scroll to position [202, 0]
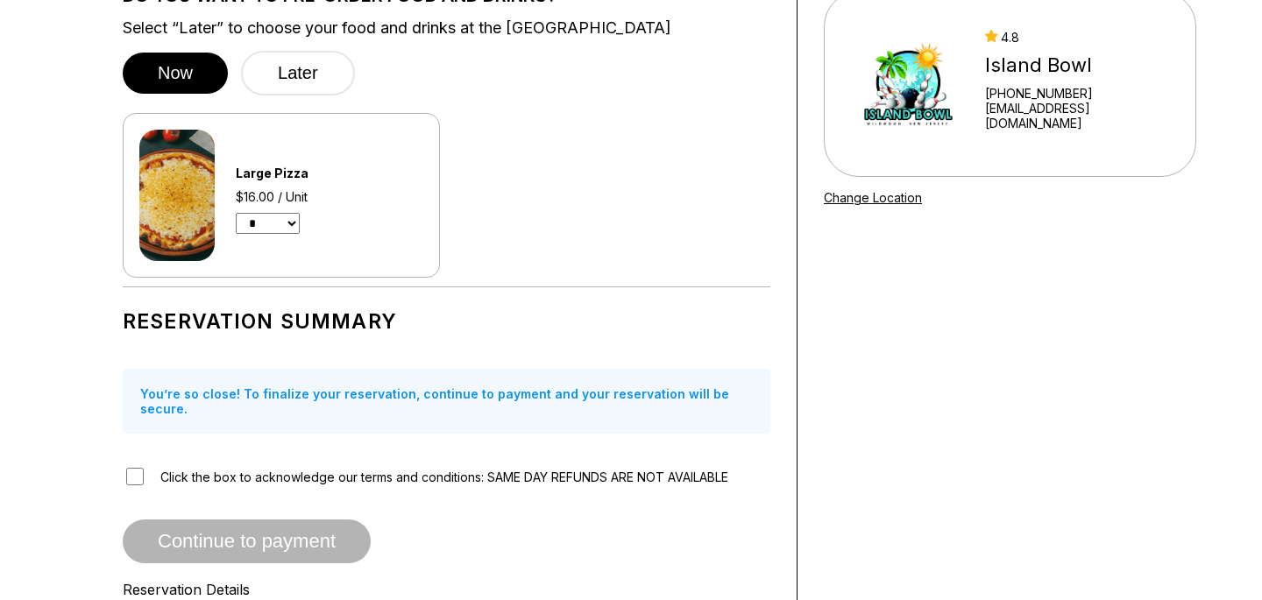
scroll to position [152, 0]
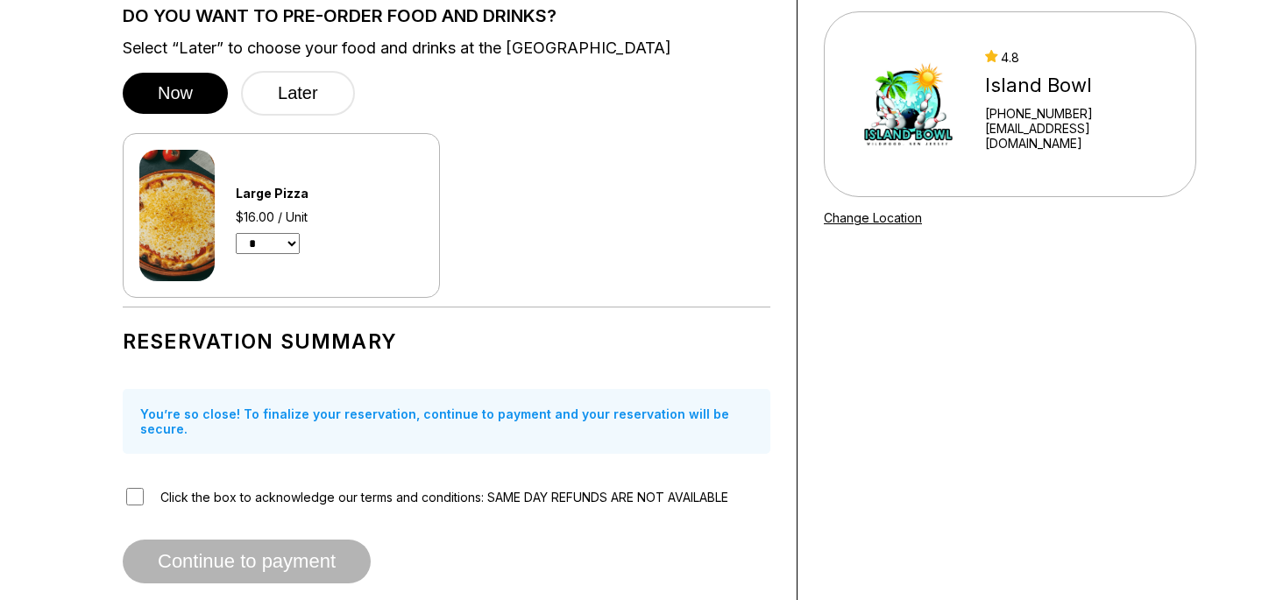
click at [240, 242] on select "* *" at bounding box center [268, 243] width 64 height 21
select select "*"
click at [238, 233] on select "* *" at bounding box center [268, 243] width 64 height 21
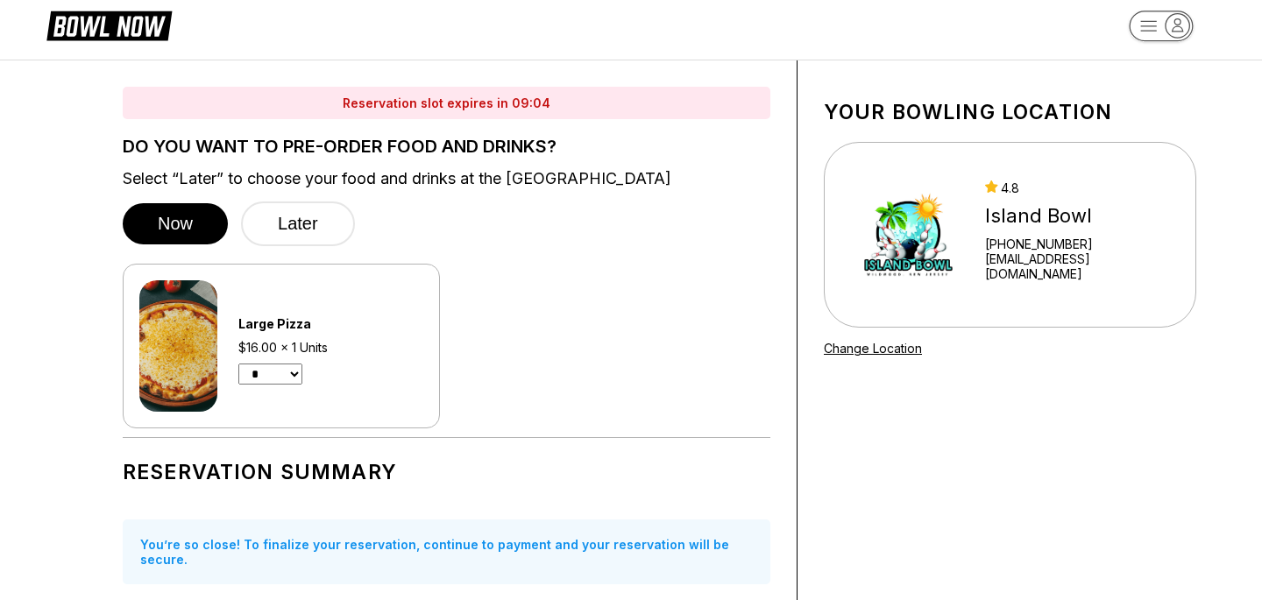
scroll to position [13, 0]
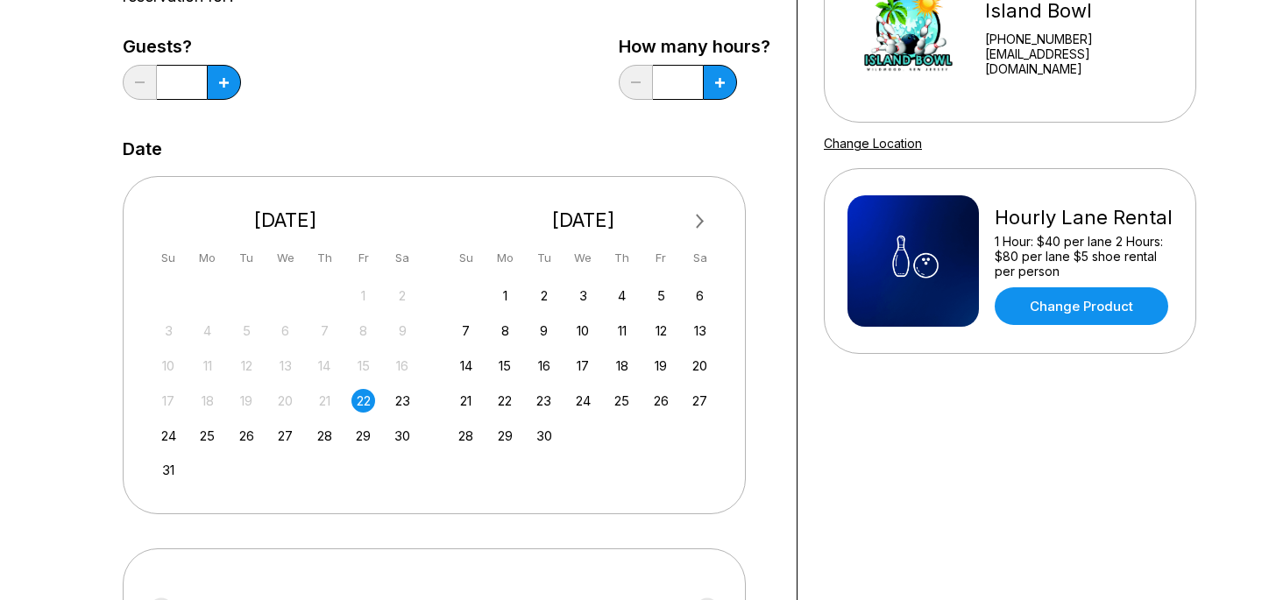
scroll to position [187, 0]
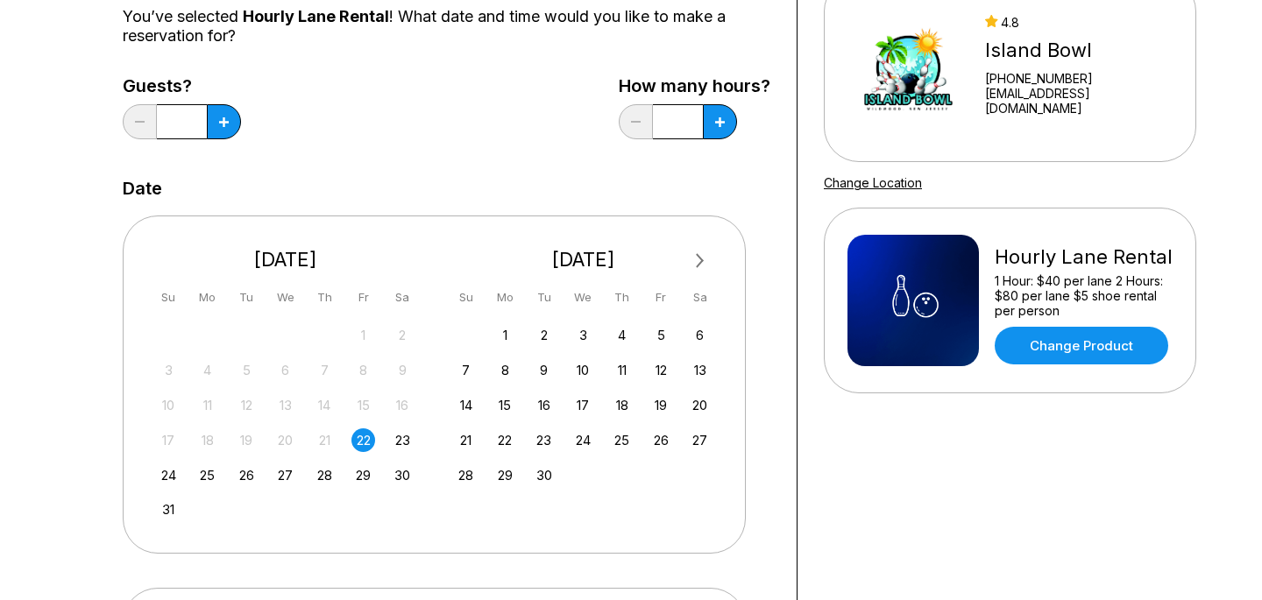
click at [227, 100] on div "Guests? *" at bounding box center [182, 112] width 118 height 72
click at [225, 131] on button at bounding box center [224, 121] width 34 height 35
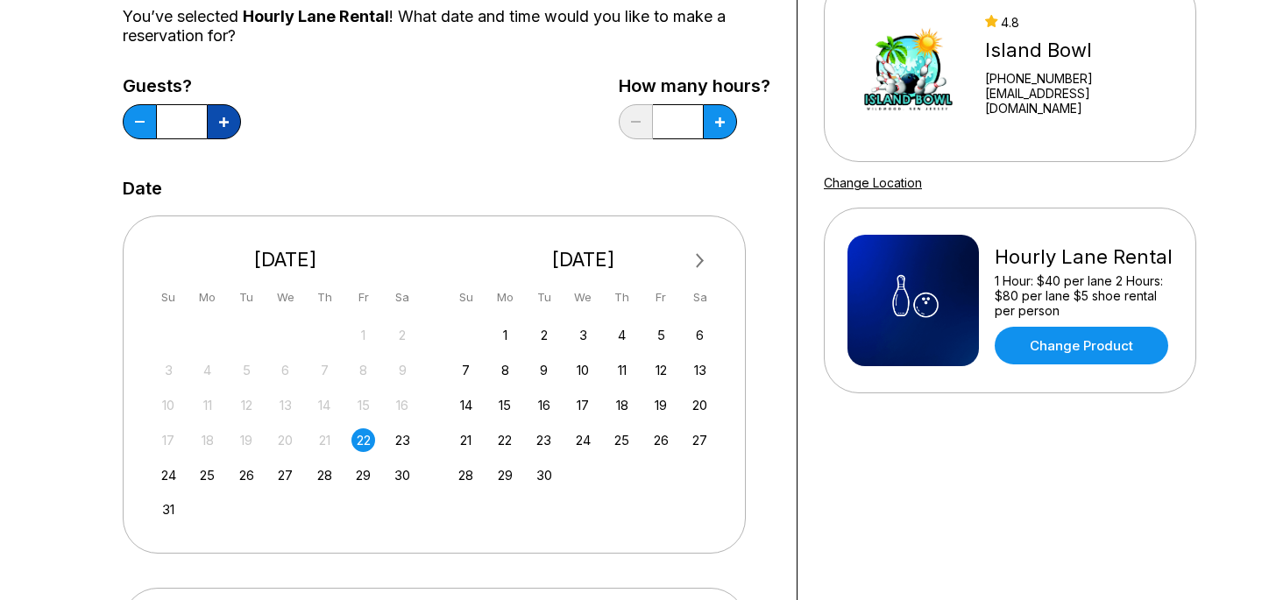
click at [225, 131] on button at bounding box center [224, 121] width 34 height 35
click at [223, 131] on button at bounding box center [224, 121] width 34 height 35
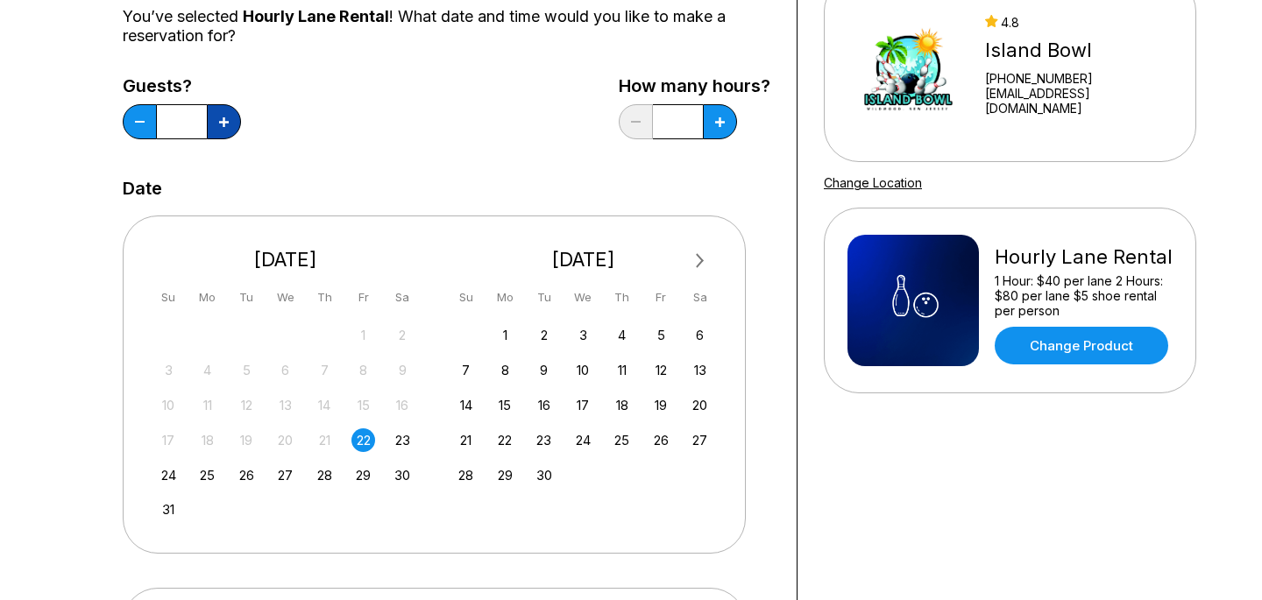
click at [223, 131] on button at bounding box center [224, 121] width 34 height 35
type input "**"
click at [291, 144] on div "Guests? ** How many hours? *" at bounding box center [447, 112] width 648 height 72
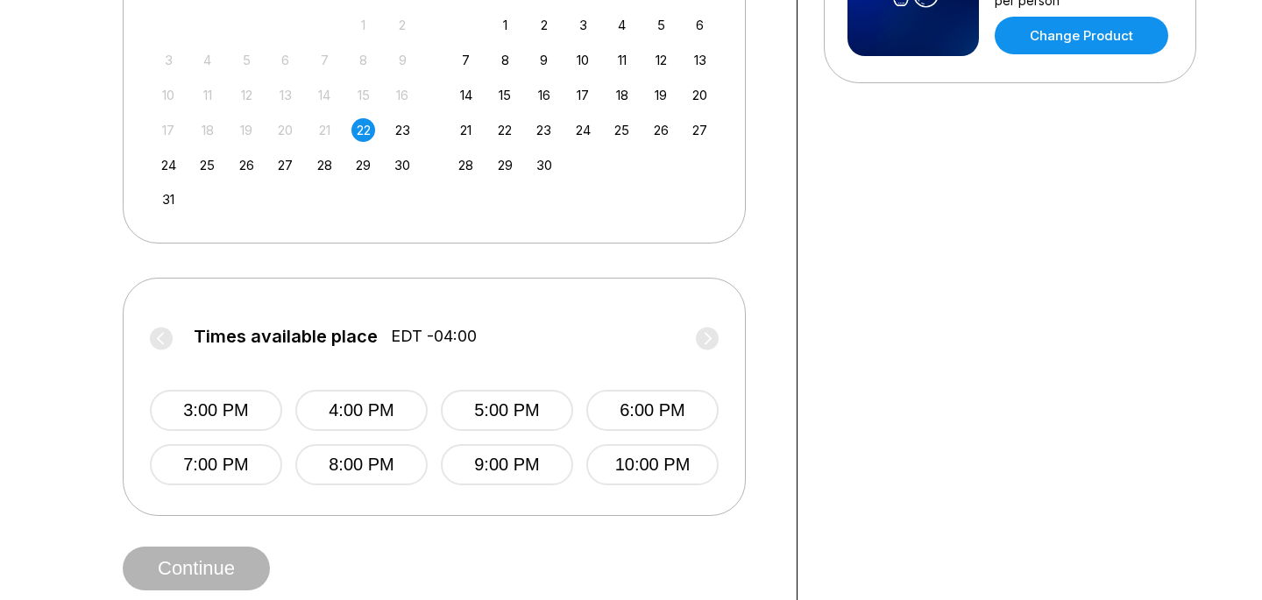
scroll to position [498, 0]
click at [246, 402] on button "3:00 PM" at bounding box center [216, 409] width 132 height 41
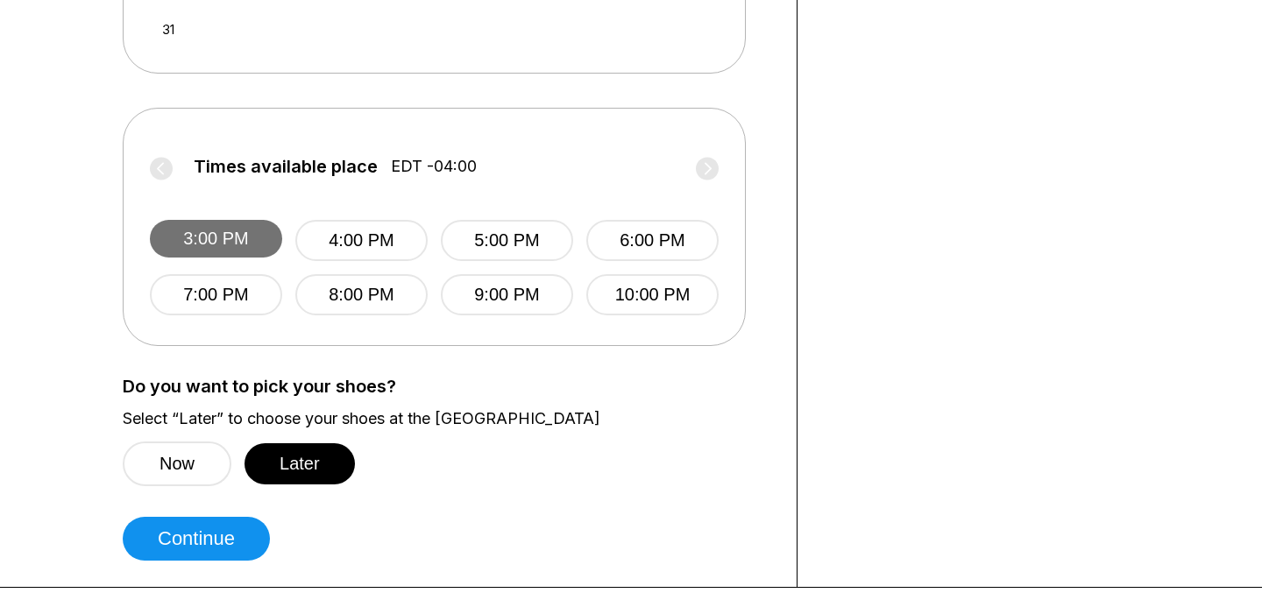
scroll to position [741, 0]
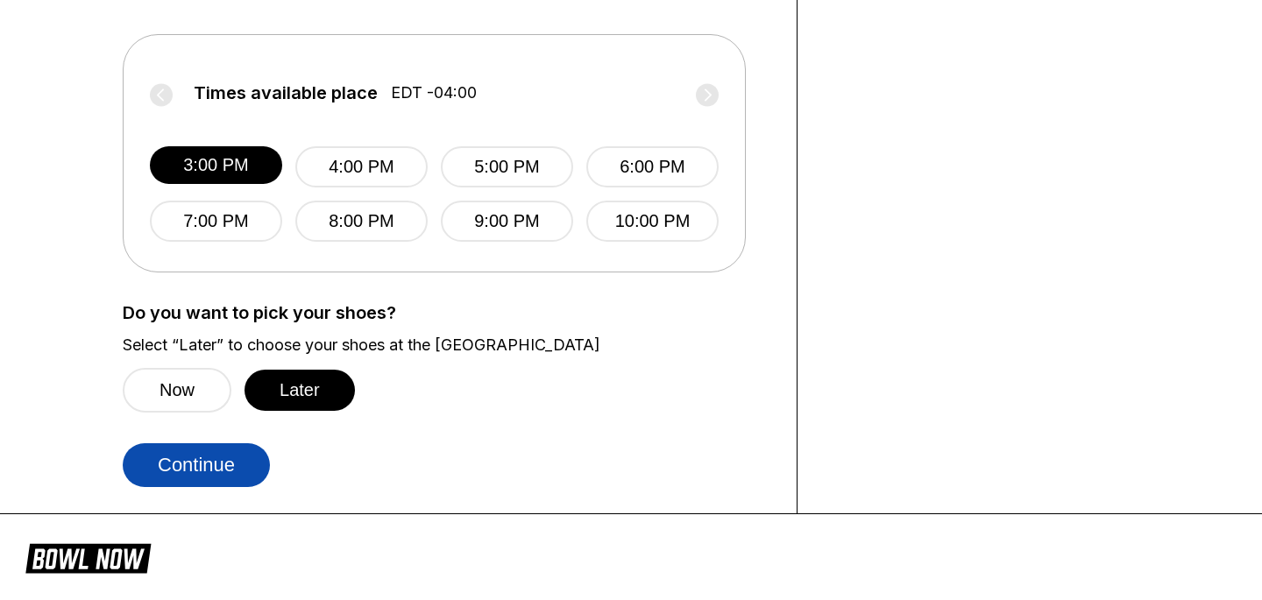
click at [240, 484] on button "Continue" at bounding box center [196, 465] width 147 height 44
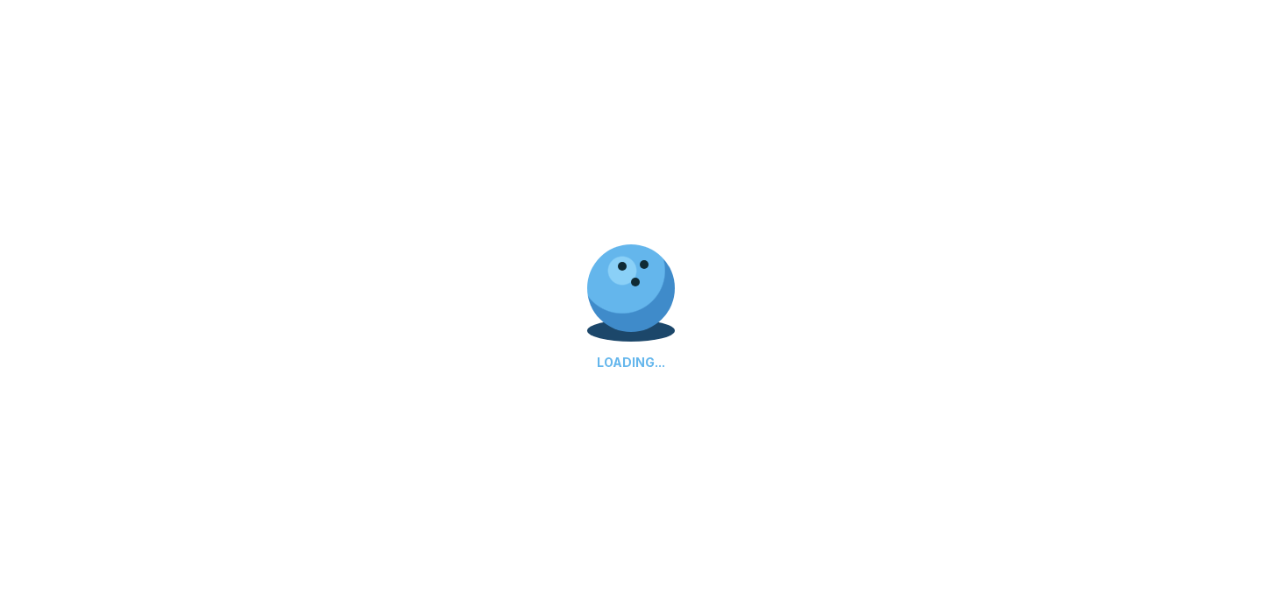
scroll to position [167, 0]
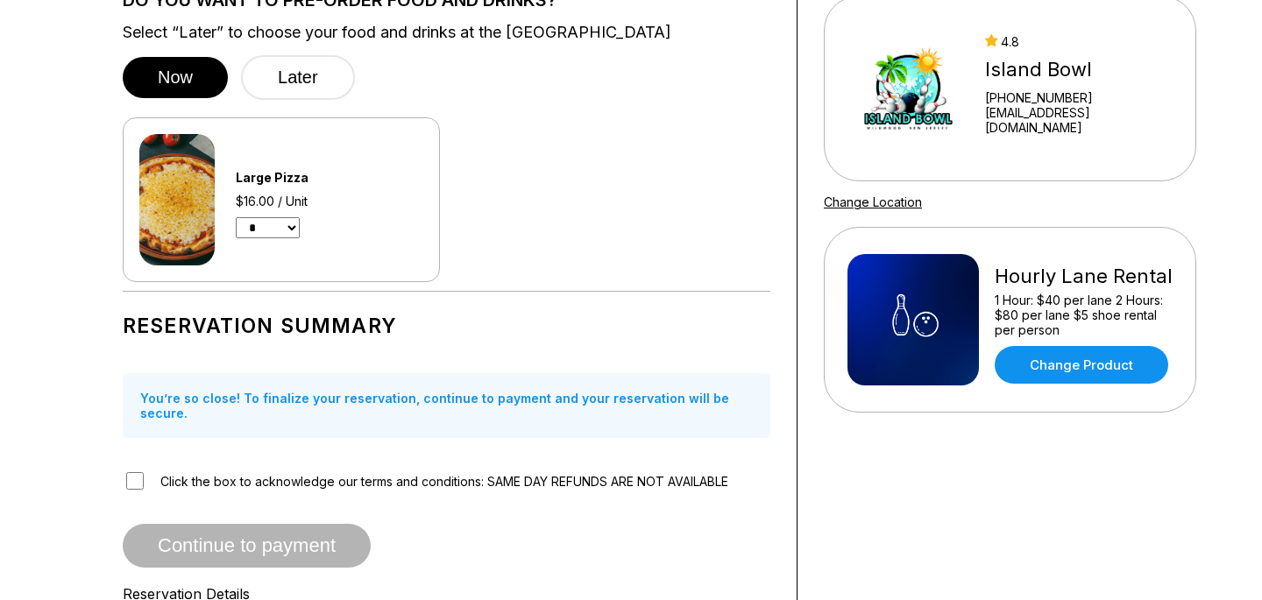
click at [280, 214] on div "Large Pizza $16.00 / Unit * *" at bounding box center [300, 199] width 129 height 77
click at [280, 232] on select "* *" at bounding box center [268, 227] width 64 height 21
select select "*"
click at [238, 217] on select "* *" at bounding box center [268, 227] width 64 height 21
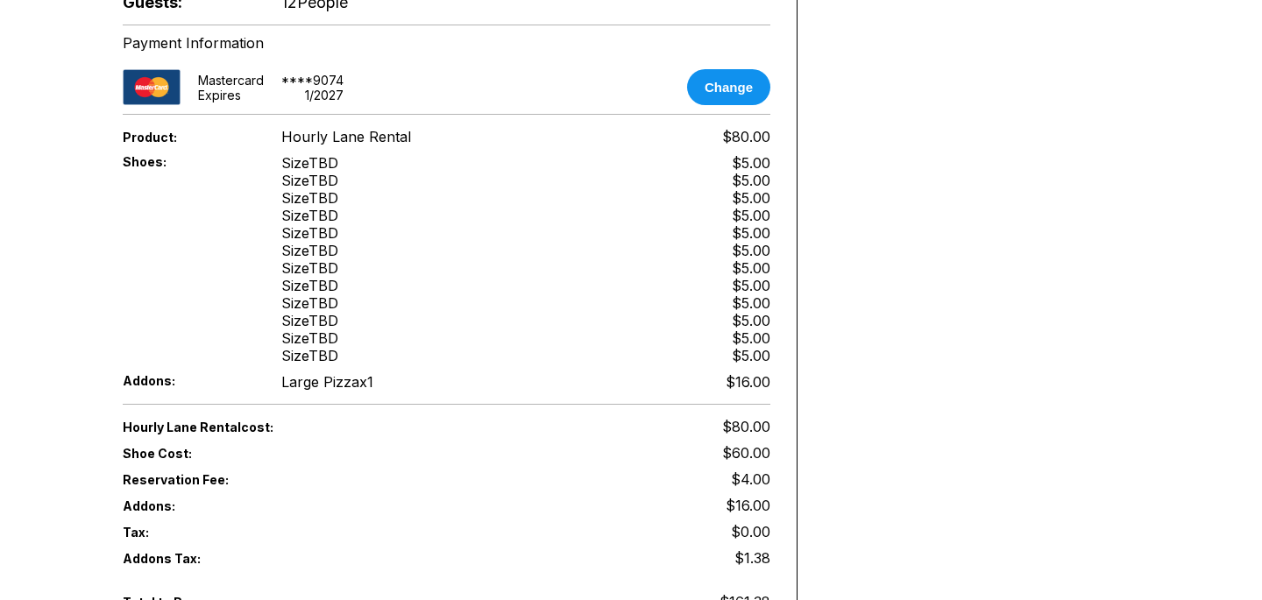
scroll to position [1153, 0]
